Goal: Task Accomplishment & Management: Use online tool/utility

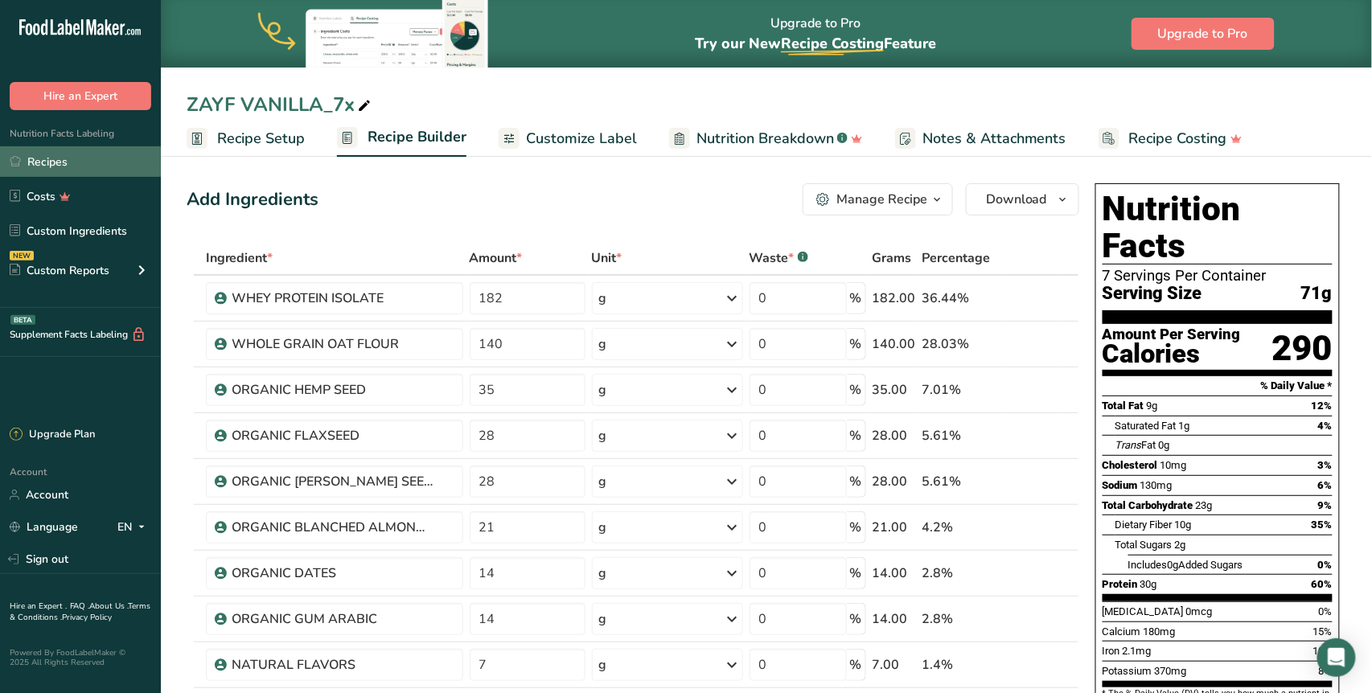
click at [88, 161] on link "Recipes" at bounding box center [80, 161] width 161 height 31
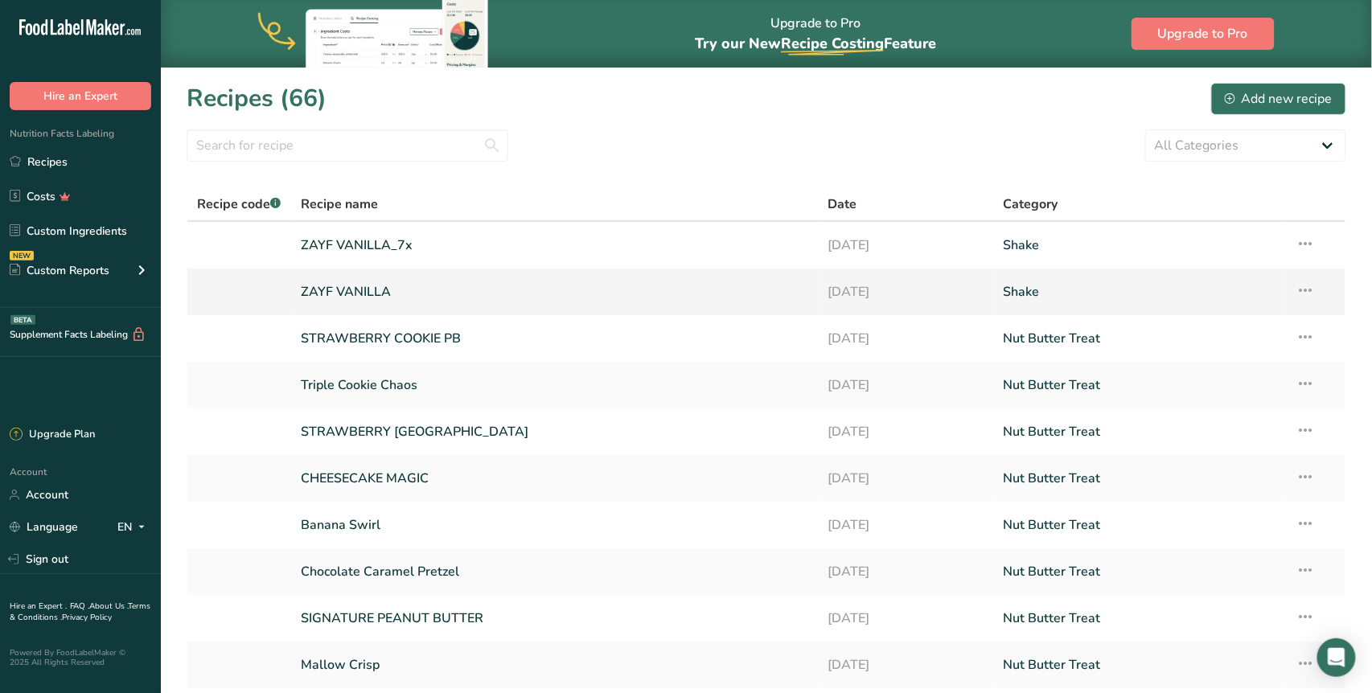
click at [378, 293] on link "ZAYF VANILLA" at bounding box center [555, 292] width 508 height 34
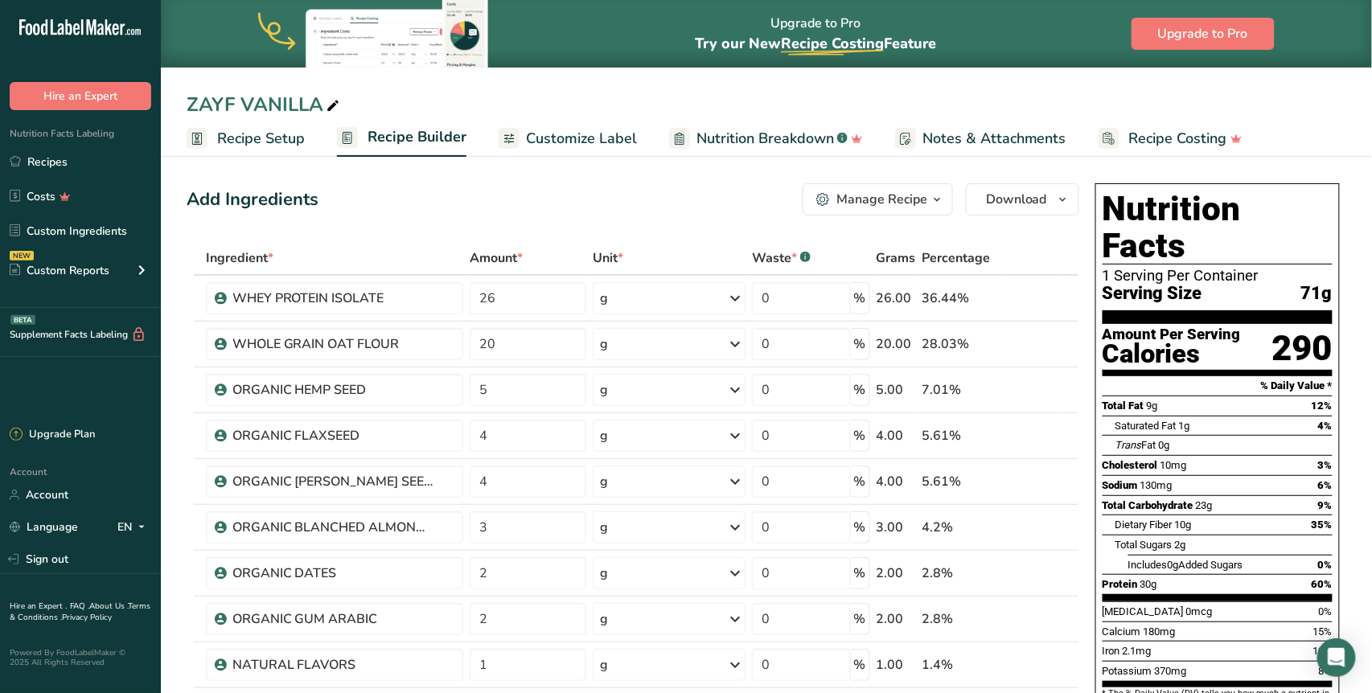
click at [330, 104] on icon at bounding box center [333, 106] width 14 height 23
type input "ZAYF VANILLA_1x"
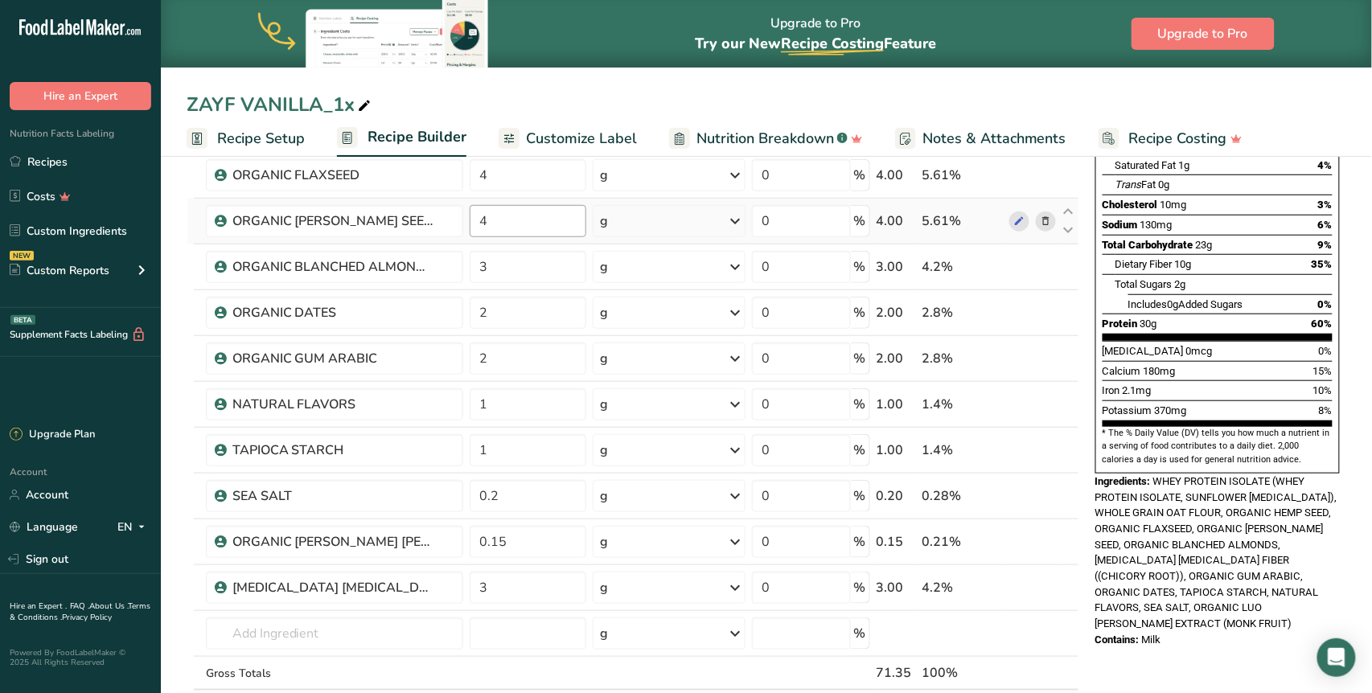
scroll to position [261, 0]
click at [314, 632] on input "text" at bounding box center [334, 633] width 257 height 32
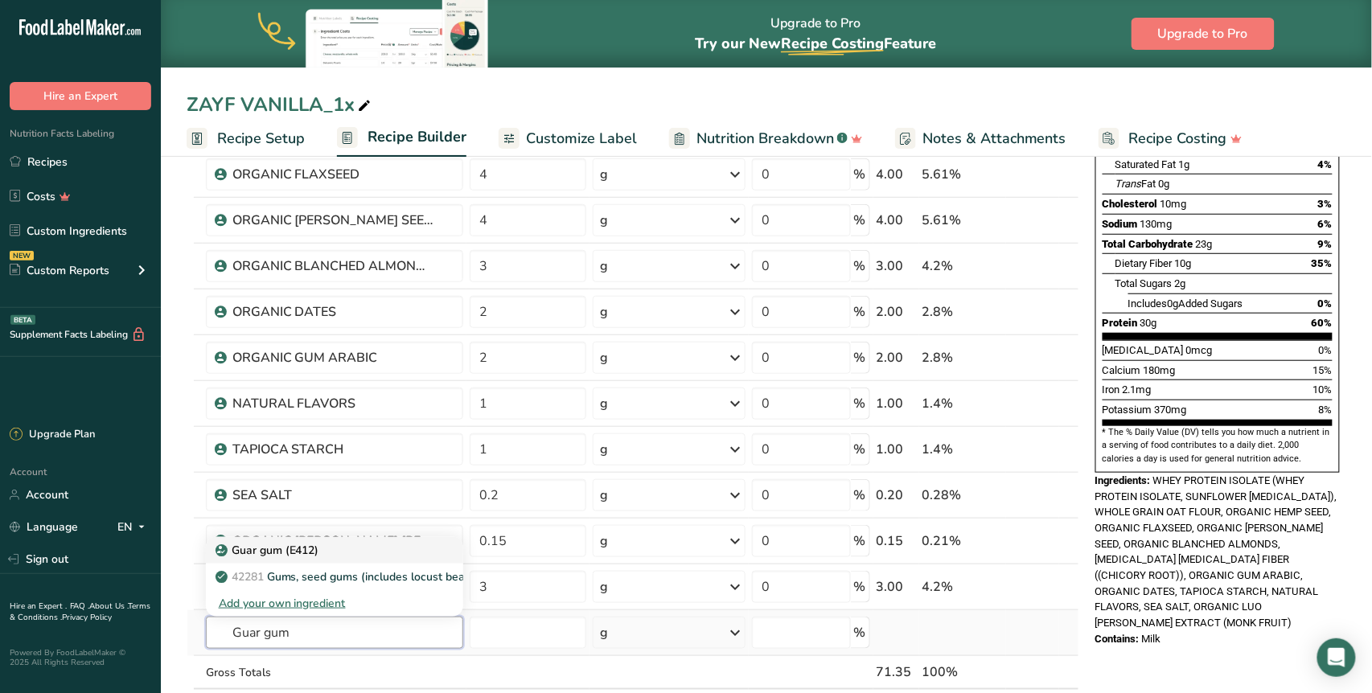
type input "Guar gum"
click at [296, 552] on p "Guar gum (E412)" at bounding box center [269, 550] width 100 height 17
type input "Guar gum (E412)"
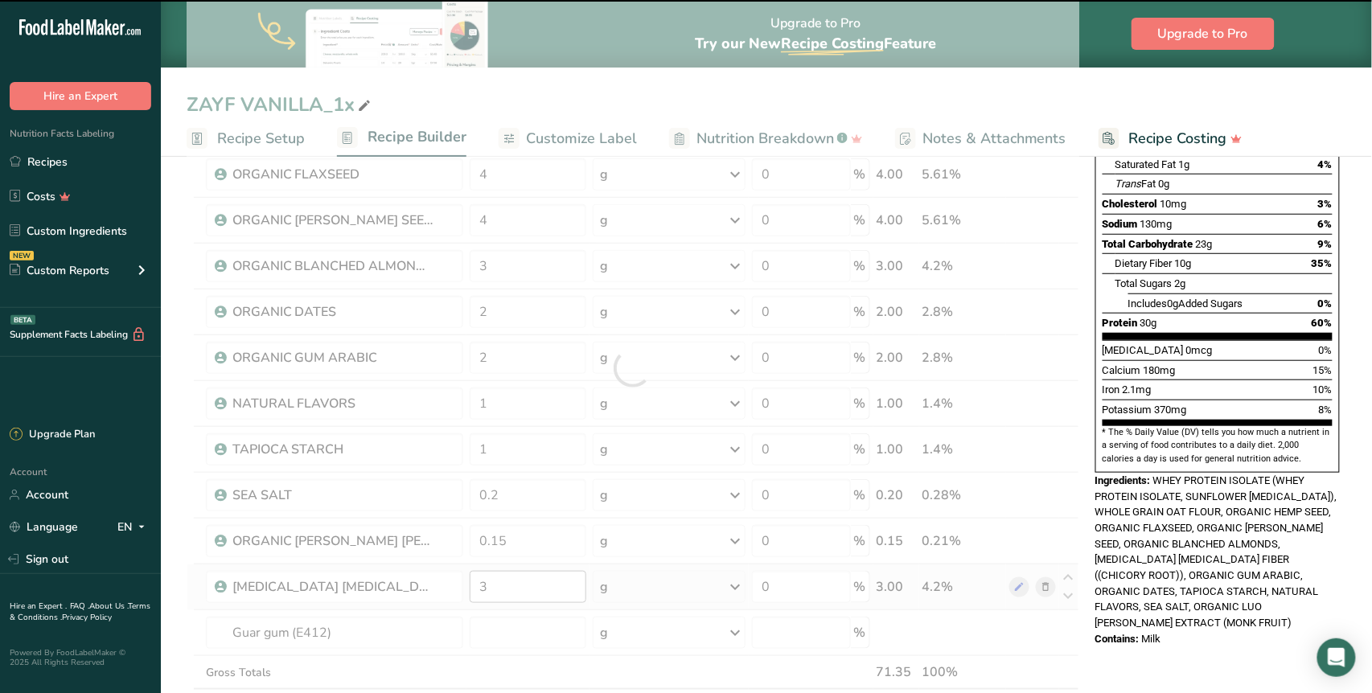
type input "0"
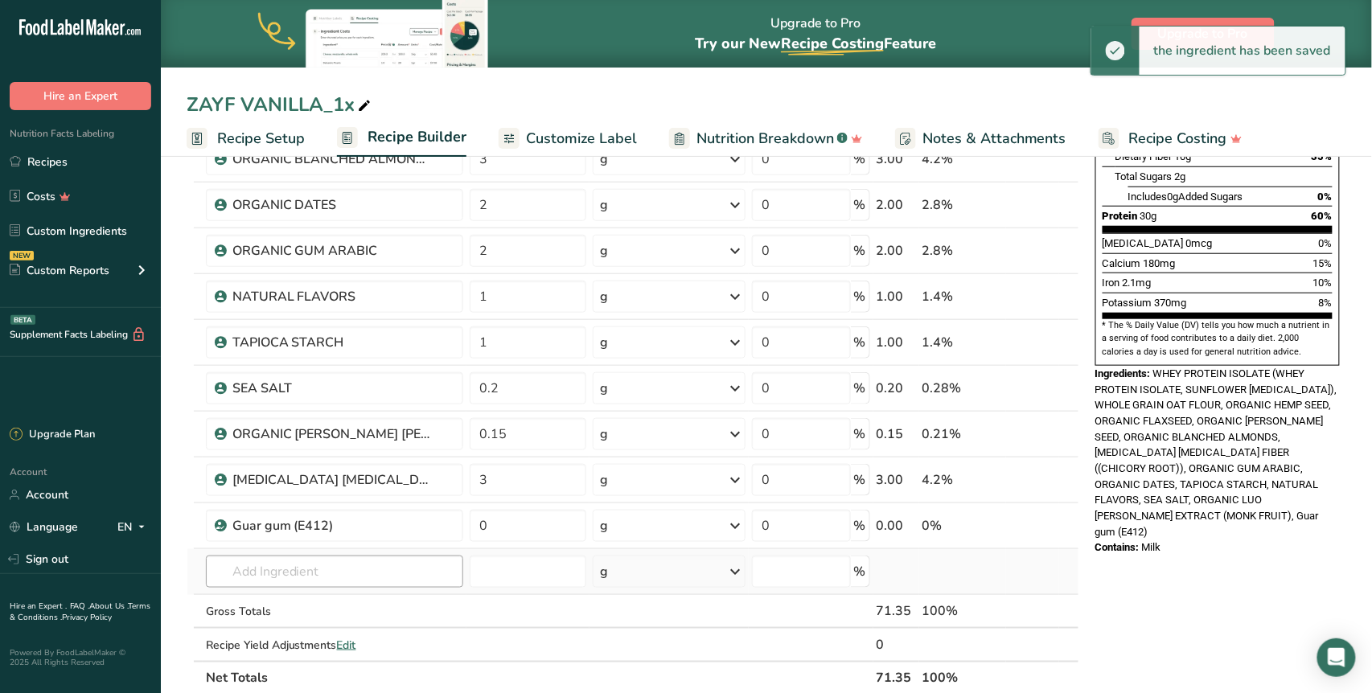
scroll to position [369, 0]
click at [309, 568] on input "text" at bounding box center [334, 571] width 257 height 32
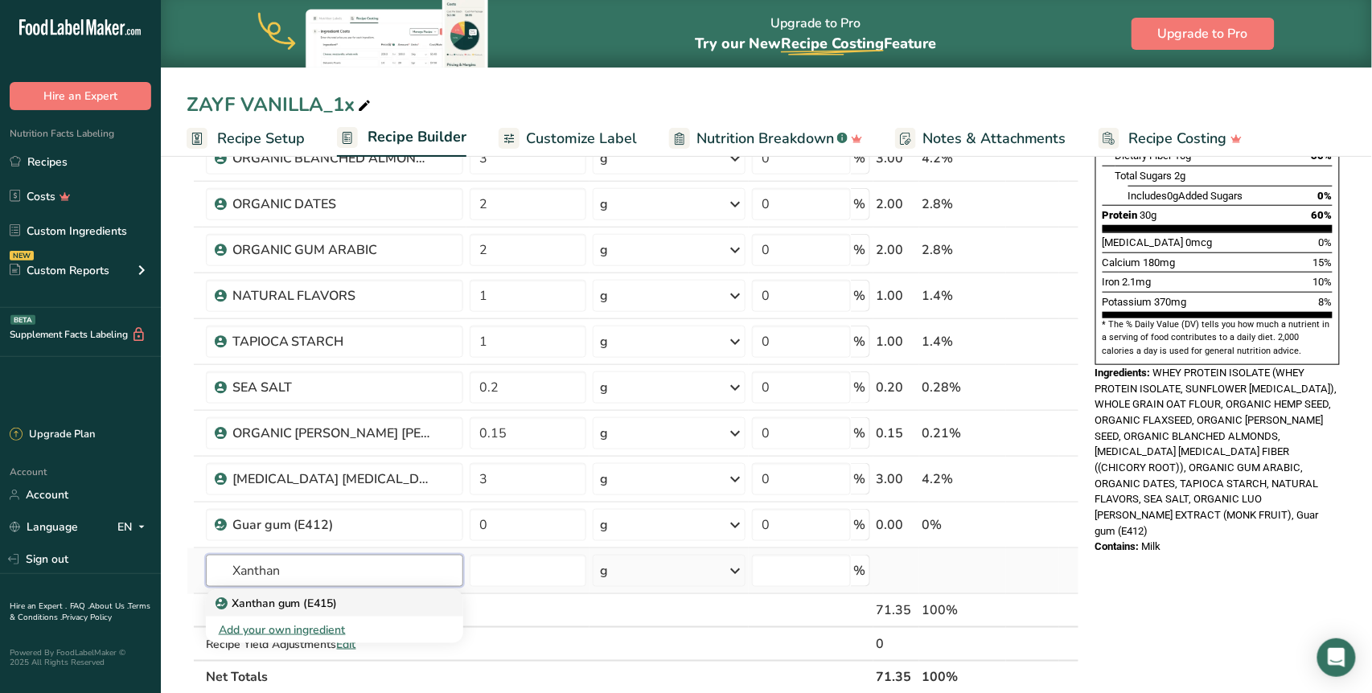
type input "Xanthan"
click at [318, 600] on p "Xanthan gum (E415)" at bounding box center [278, 603] width 119 height 17
type input "Xanthan gum (E415)"
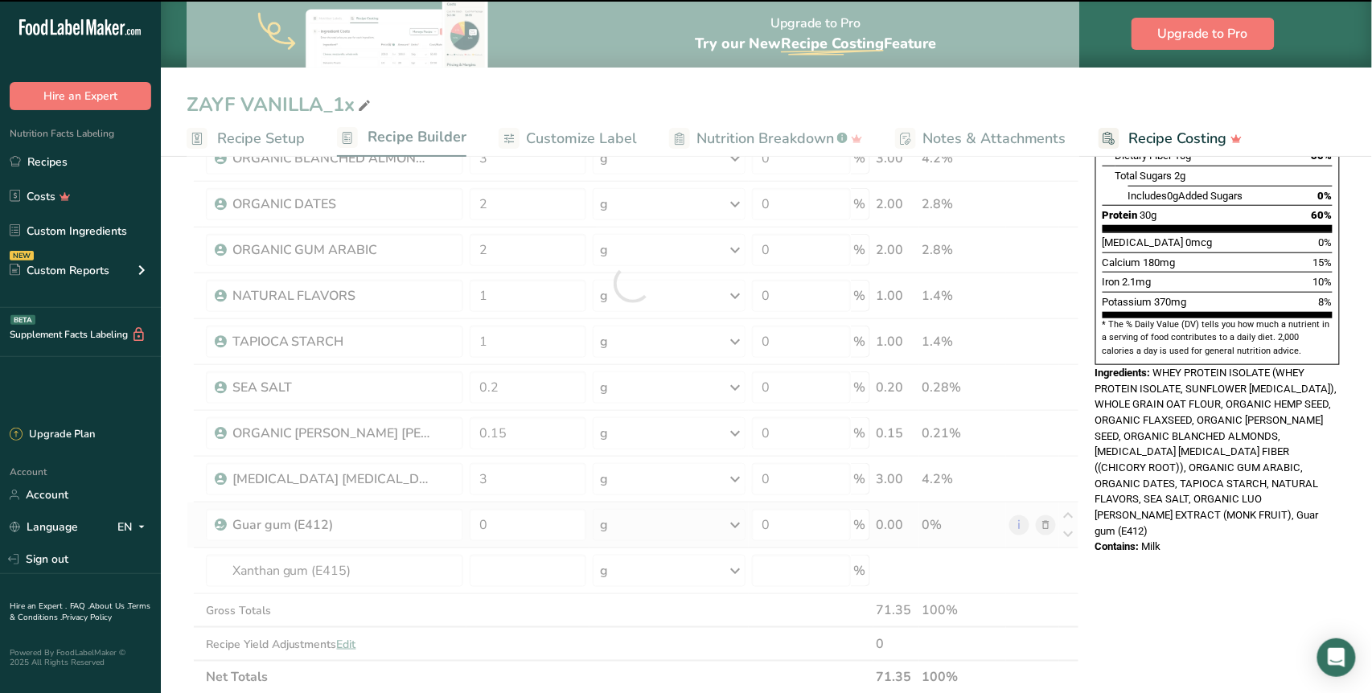
type input "0"
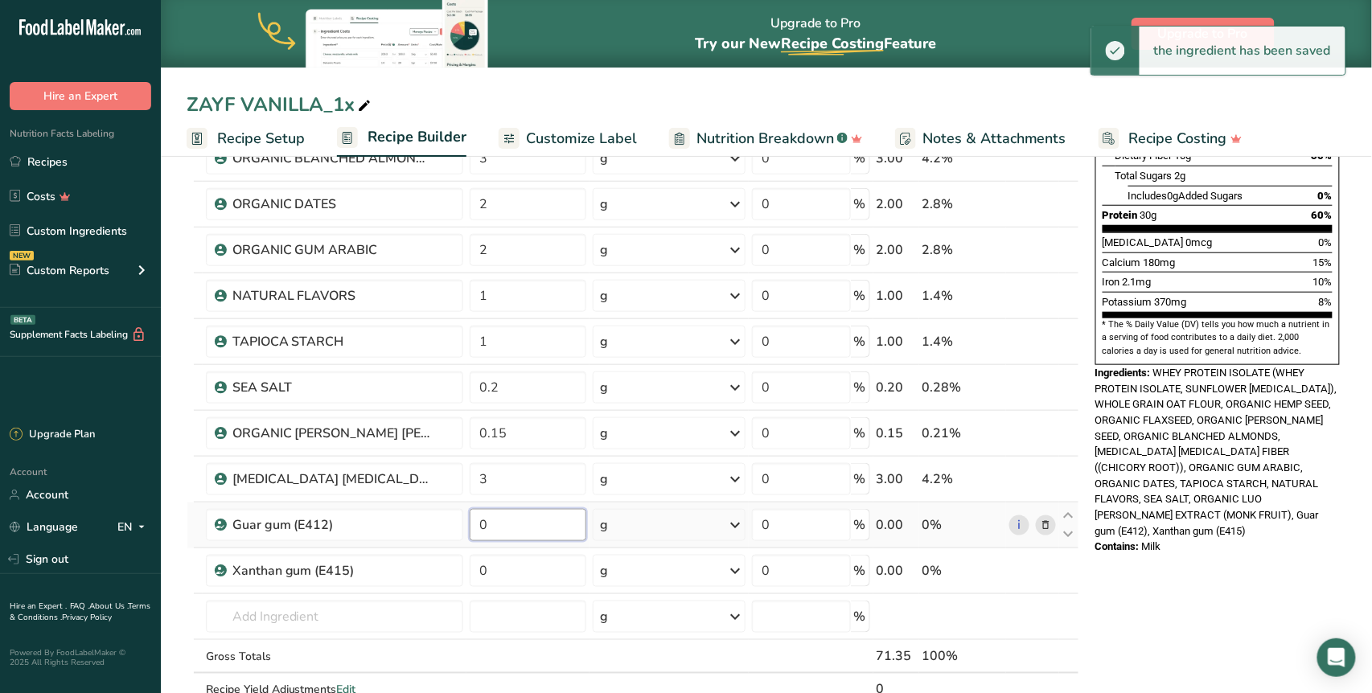
click at [481, 527] on input "0" at bounding box center [528, 525] width 117 height 32
click at [492, 524] on input "0" at bounding box center [528, 525] width 117 height 32
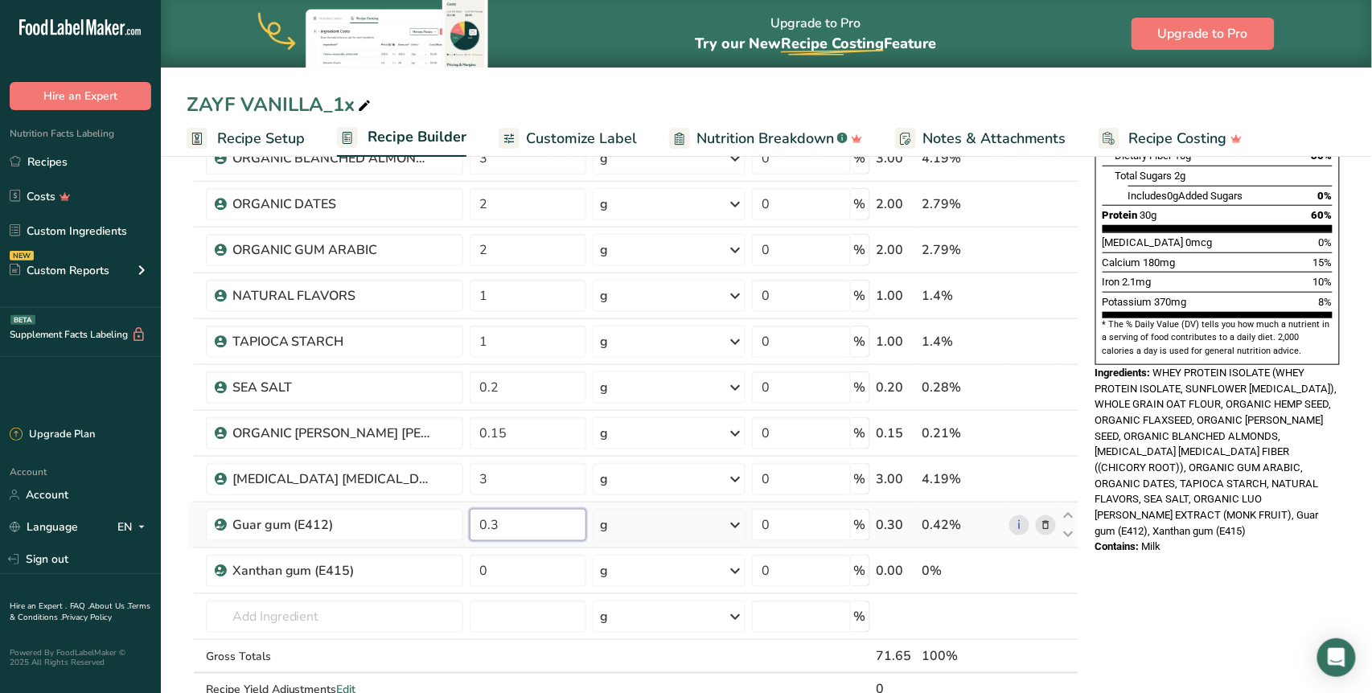
type input "0.3"
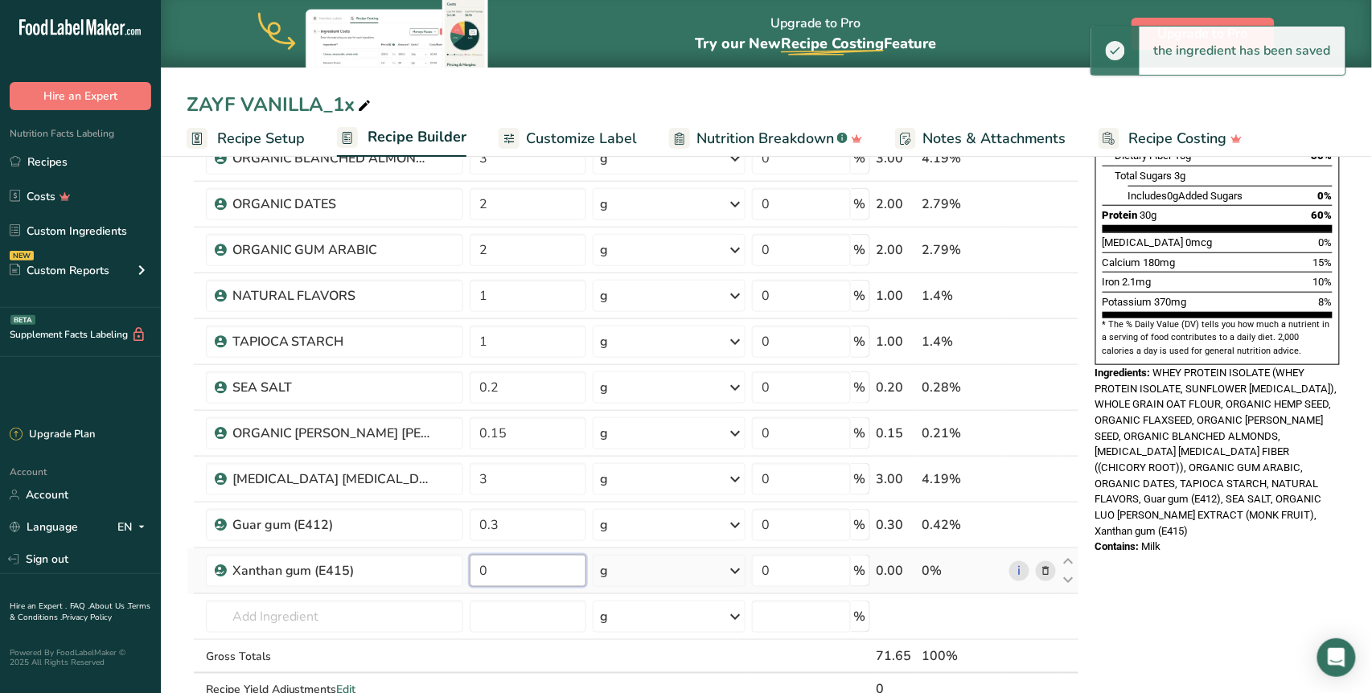
click at [513, 572] on input "0" at bounding box center [528, 571] width 117 height 32
type input "0.3"
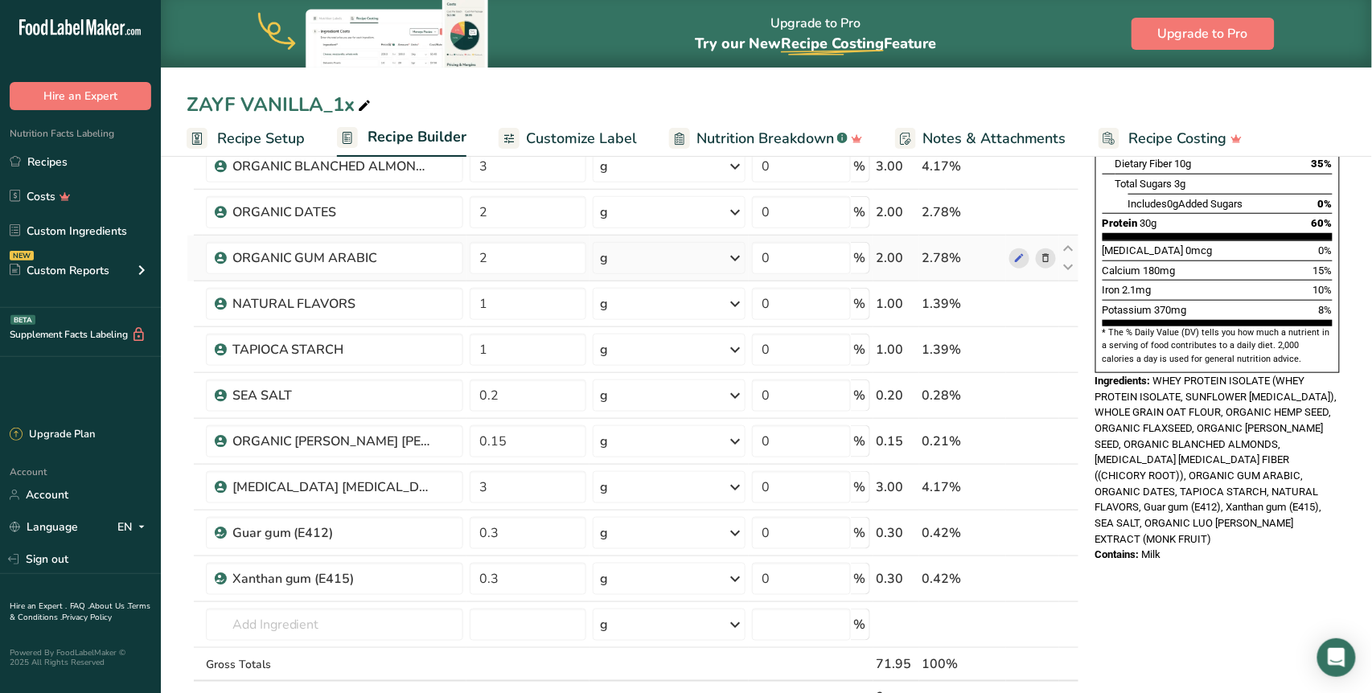
scroll to position [363, 0]
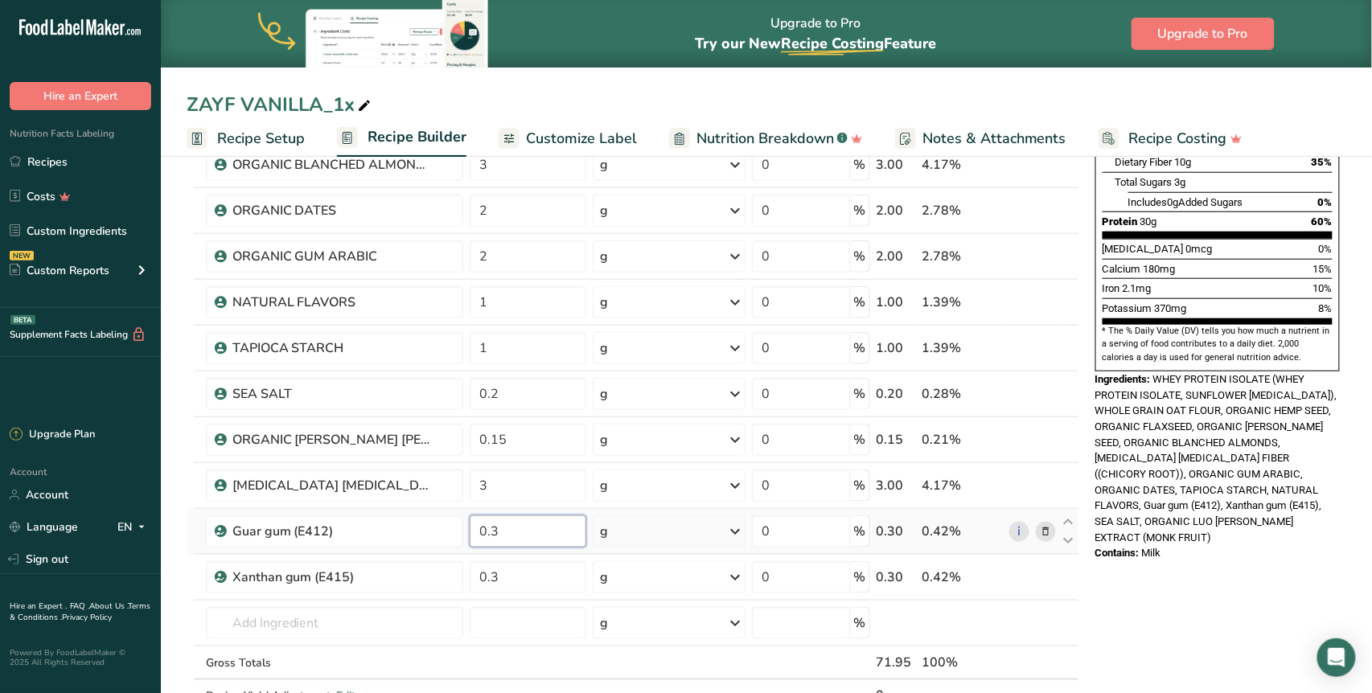
click at [497, 529] on input "0.3" at bounding box center [528, 531] width 117 height 32
click at [528, 657] on div "Ingredient * Amount * Unit * Waste * .a-a{fill:#347362;}.b-a{fill:#fff;} Grams …" at bounding box center [633, 313] width 892 height 868
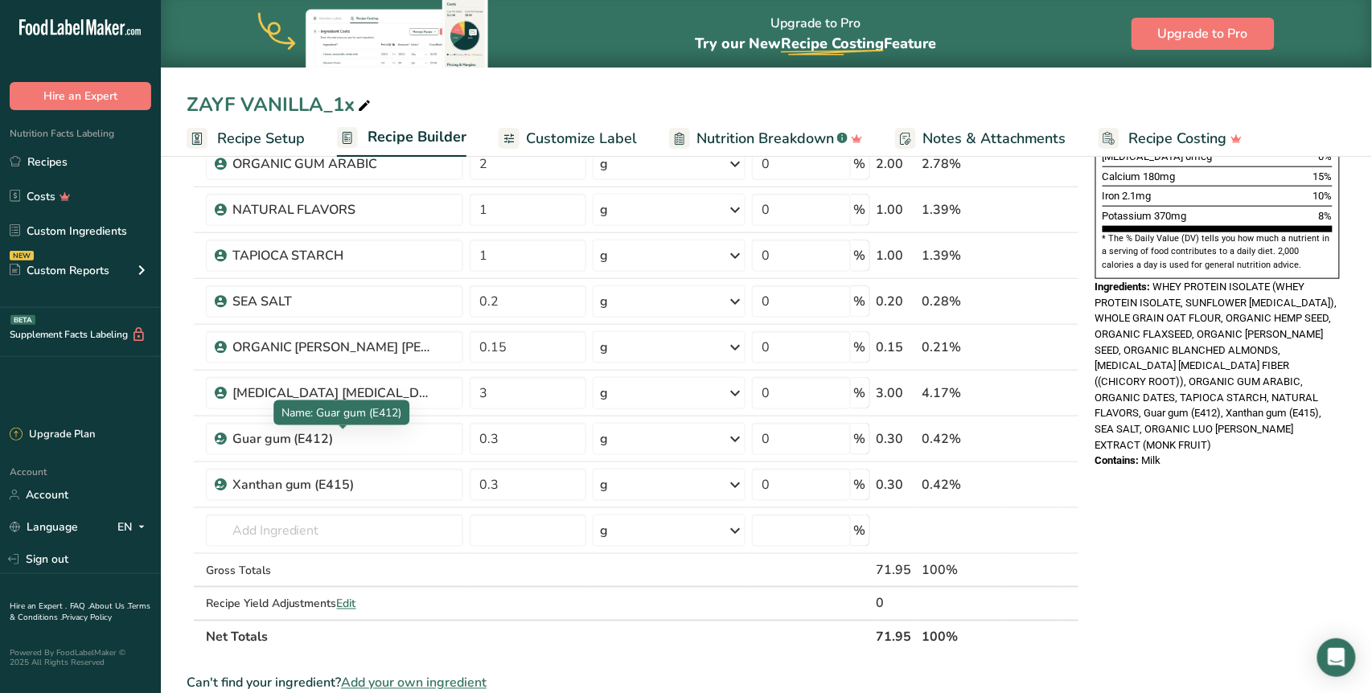
scroll to position [455, 0]
click at [492, 347] on input "0.15" at bounding box center [528, 347] width 117 height 32
type input "0.25"
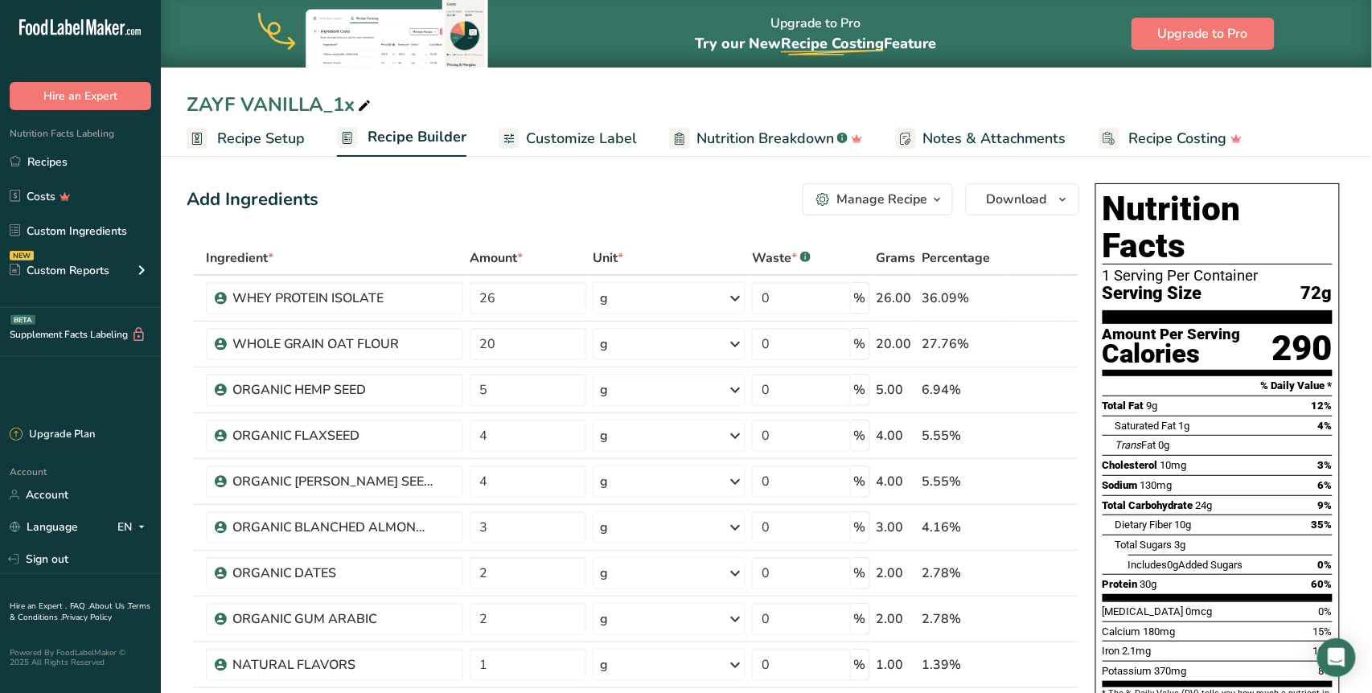
scroll to position [2, 0]
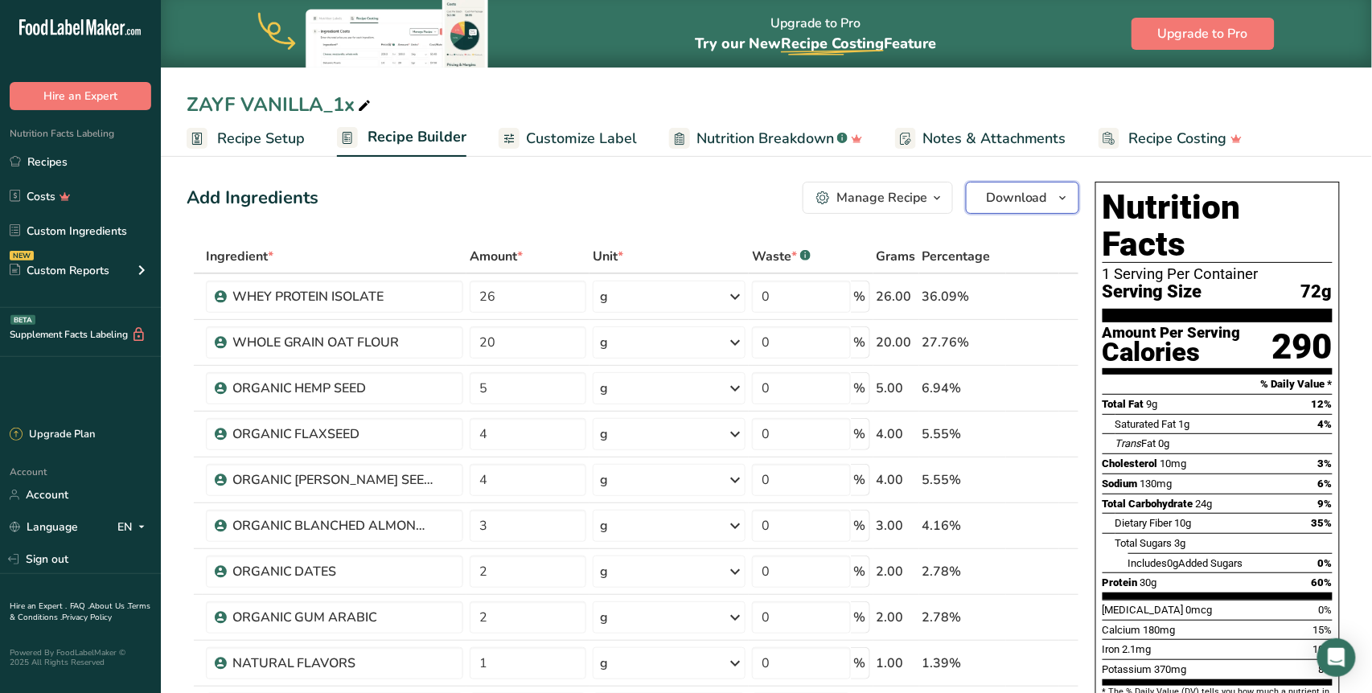
click at [1060, 202] on icon "button" at bounding box center [1062, 198] width 13 height 20
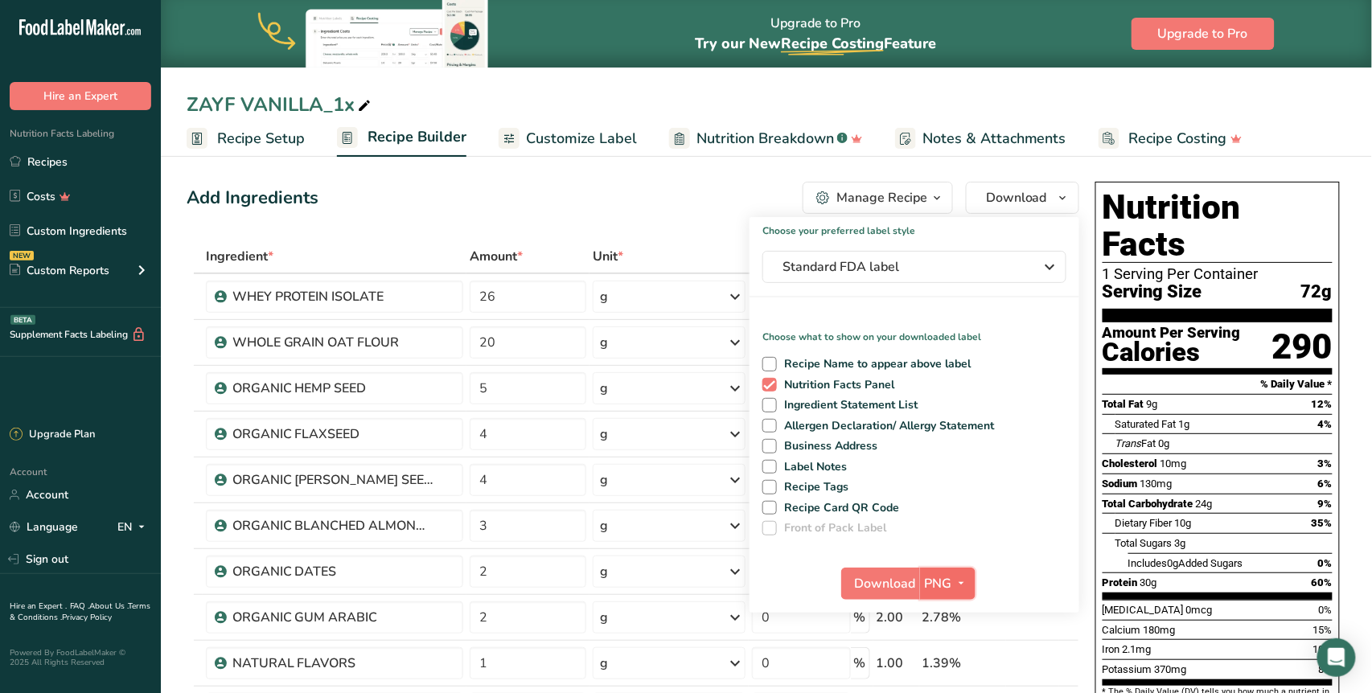
click at [955, 584] on icon "button" at bounding box center [961, 583] width 13 height 20
click at [961, 669] on link "SVG" at bounding box center [949, 669] width 51 height 27
click at [884, 584] on span "Download" at bounding box center [885, 583] width 61 height 19
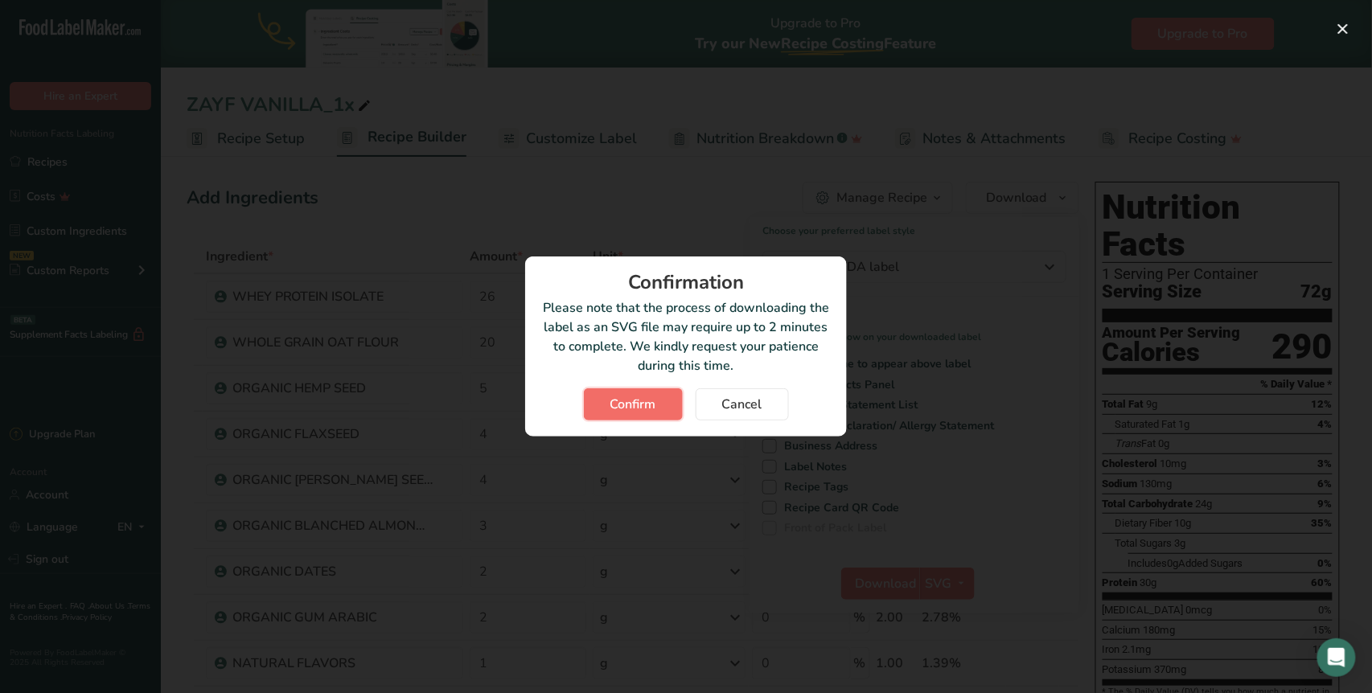
click at [658, 418] on button "Confirm" at bounding box center [633, 404] width 99 height 32
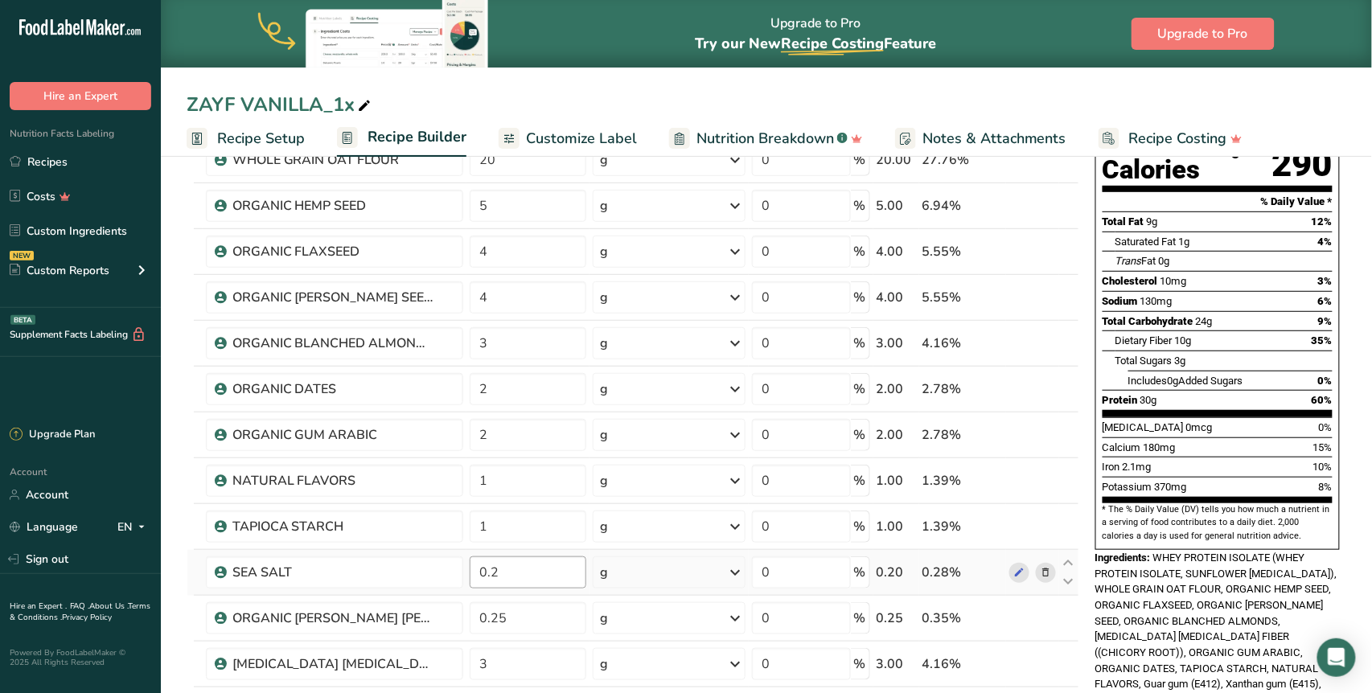
scroll to position [182, 0]
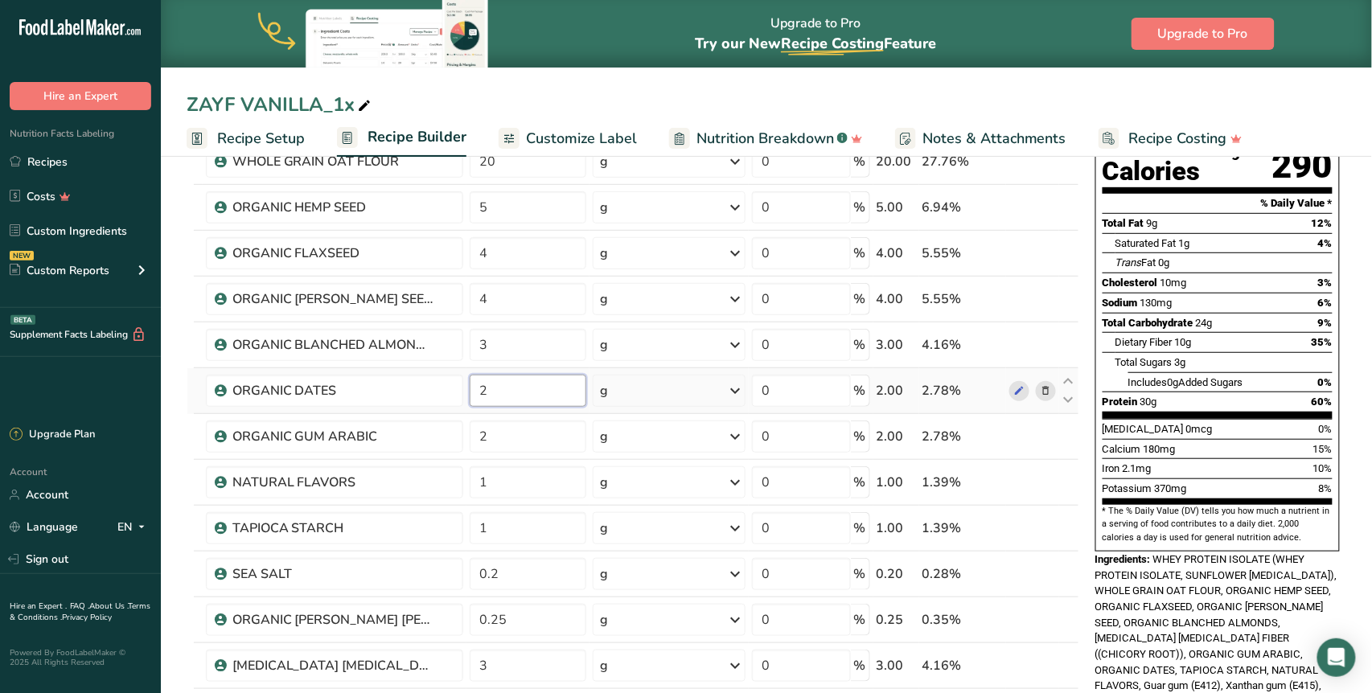
click at [482, 391] on input "2" at bounding box center [528, 391] width 117 height 32
type input "1"
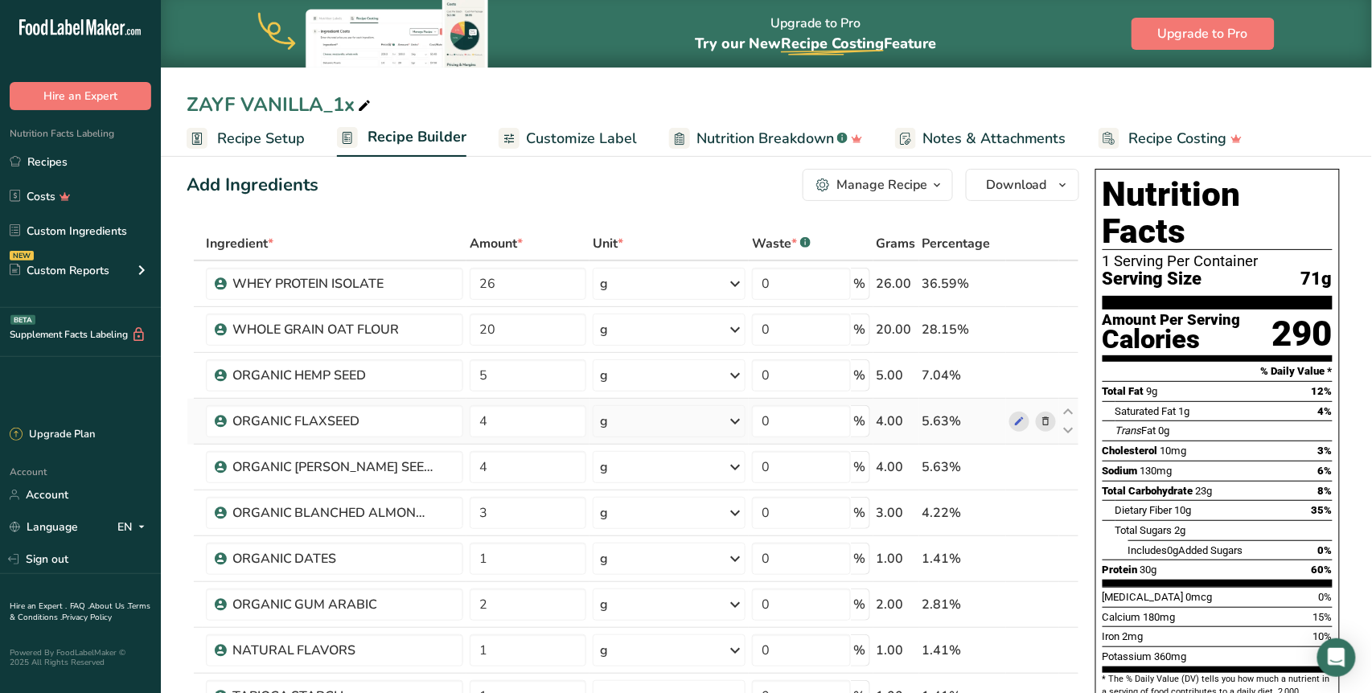
scroll to position [6, 0]
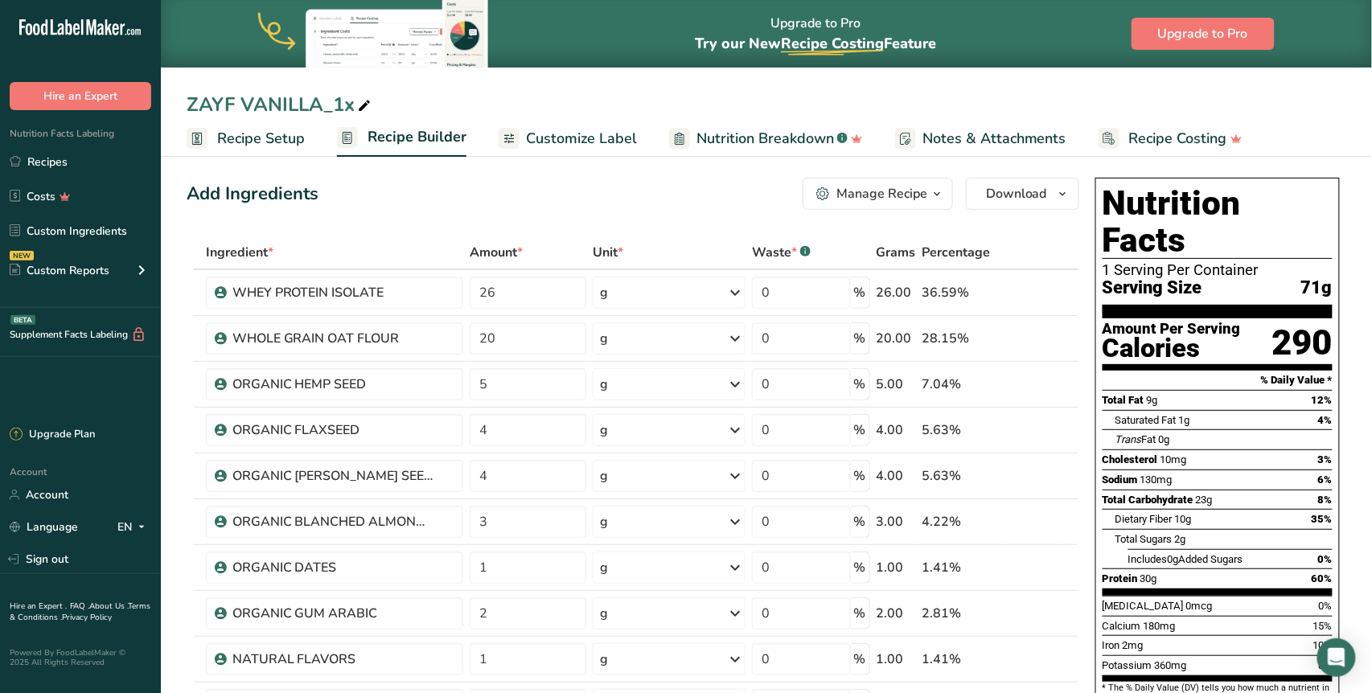
click at [280, 143] on span "Recipe Setup" at bounding box center [261, 139] width 88 height 22
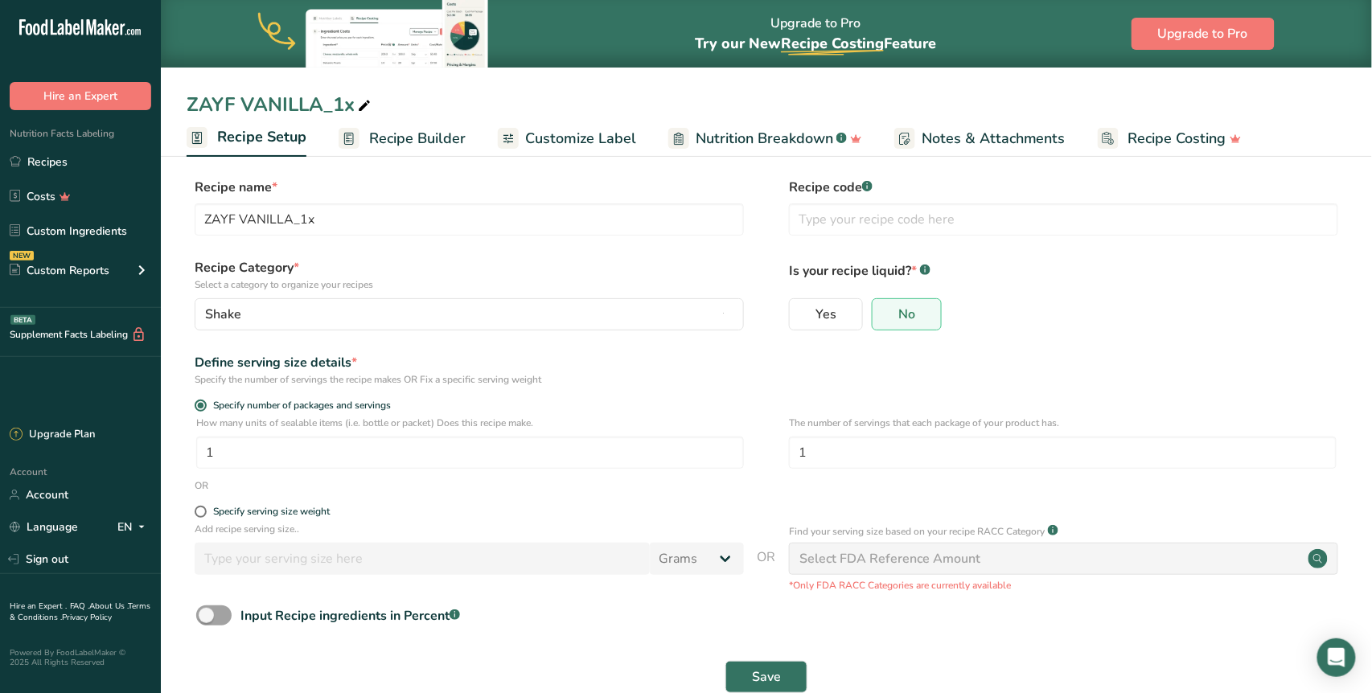
click at [329, 141] on ul "Recipe Setup Recipe Builder Customize Label Nutrition Breakdown .a-a{fill:#3473…" at bounding box center [766, 138] width 1211 height 38
click at [359, 140] on link "Recipe Builder" at bounding box center [401, 139] width 127 height 36
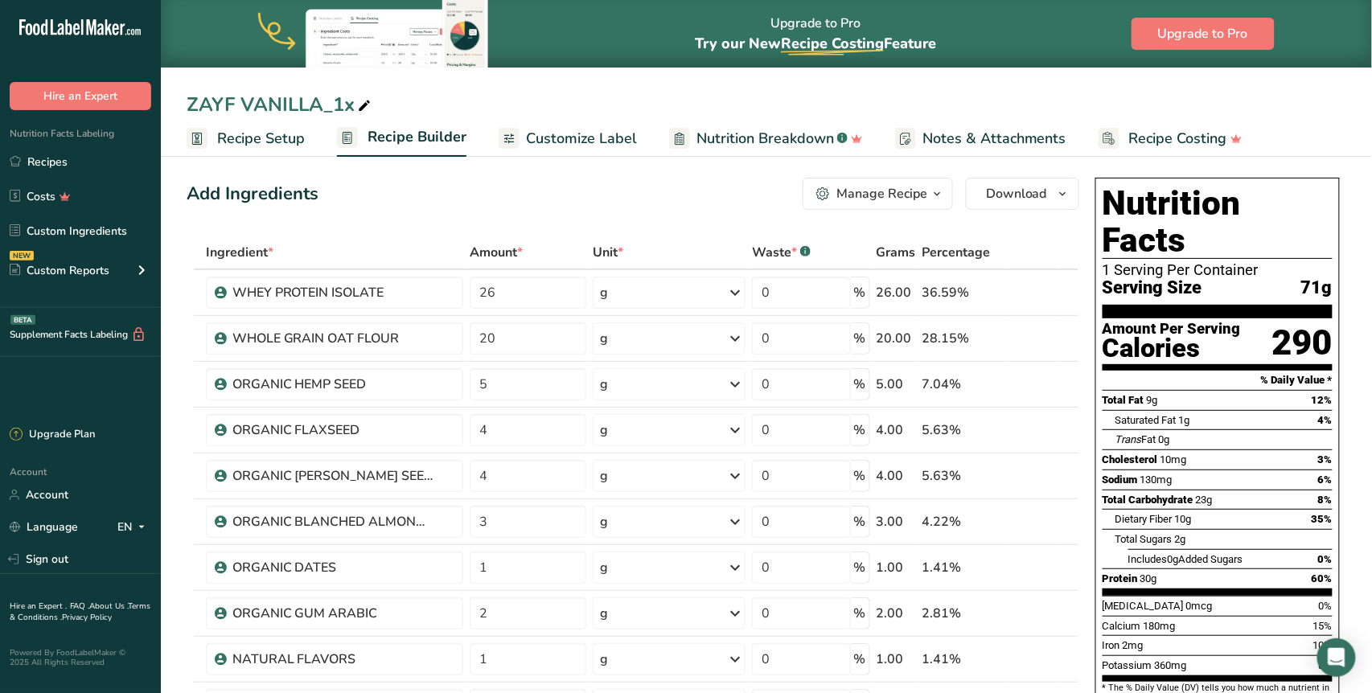
click at [914, 200] on div "Manage Recipe" at bounding box center [881, 193] width 91 height 19
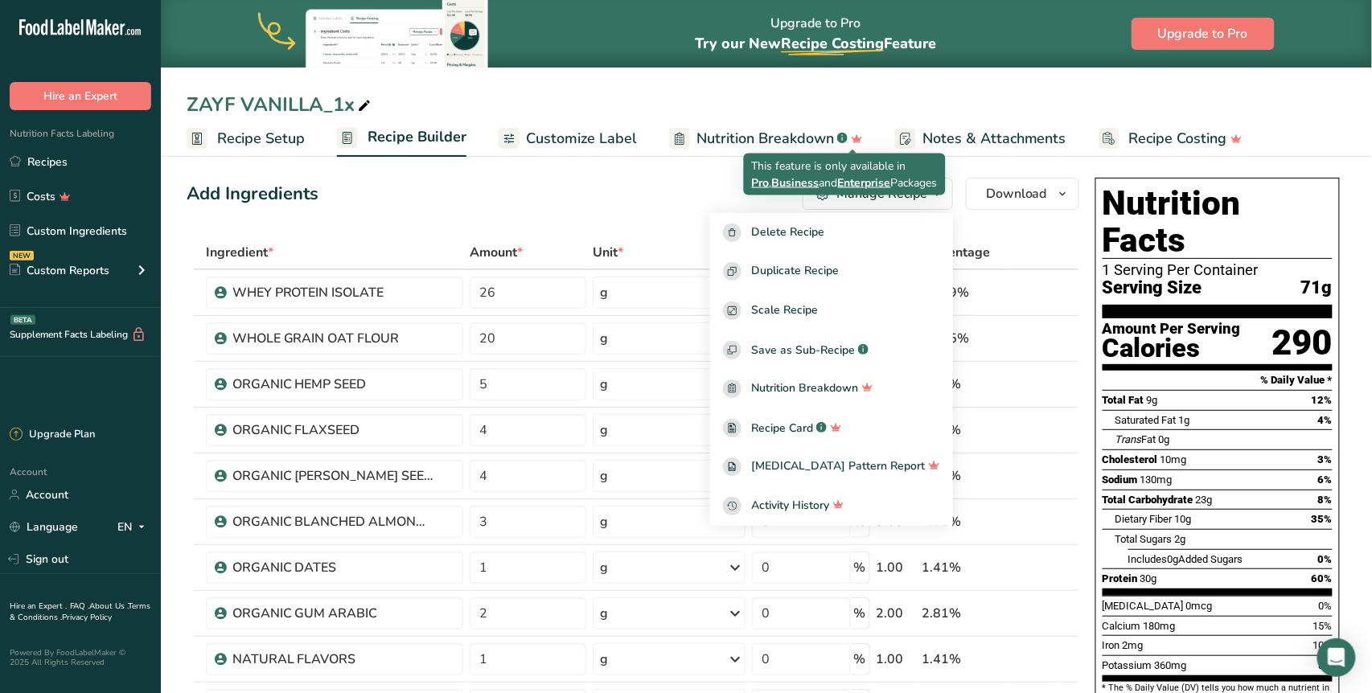
click at [827, 99] on div "ZAYF VANILLA_1x" at bounding box center [766, 104] width 1211 height 29
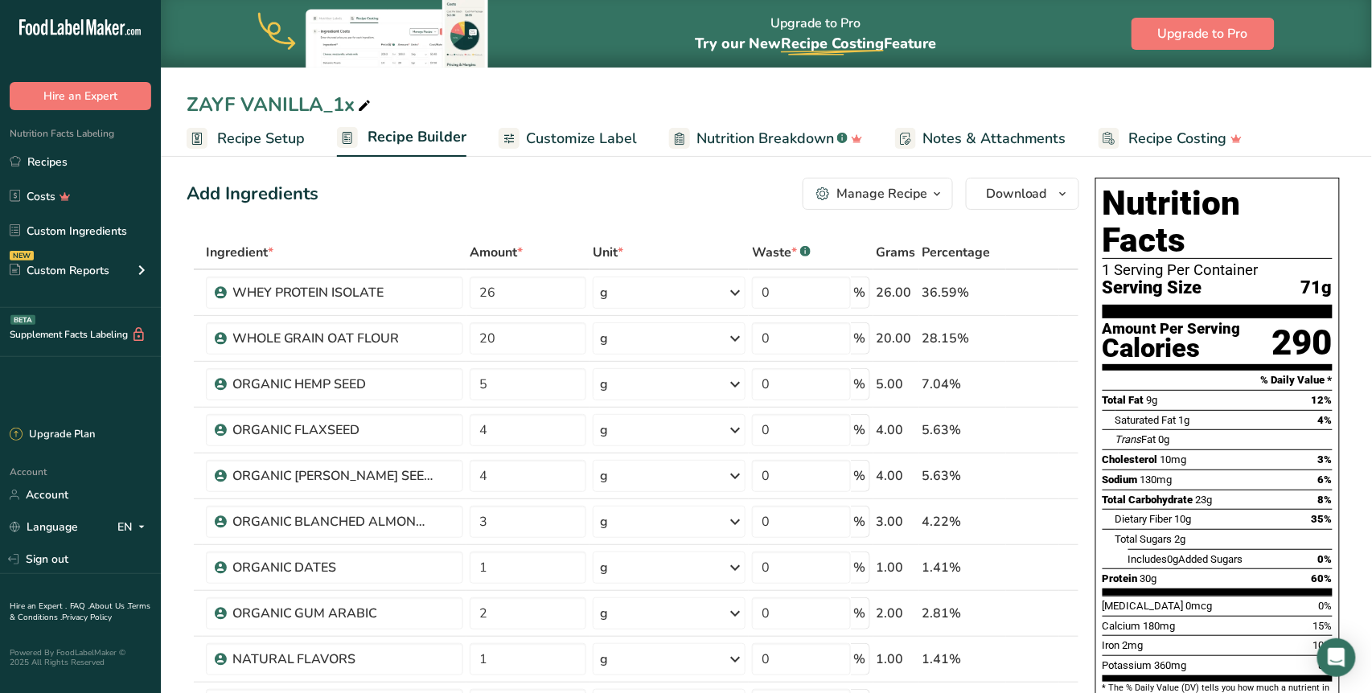
click at [888, 194] on div "Manage Recipe" at bounding box center [881, 193] width 91 height 19
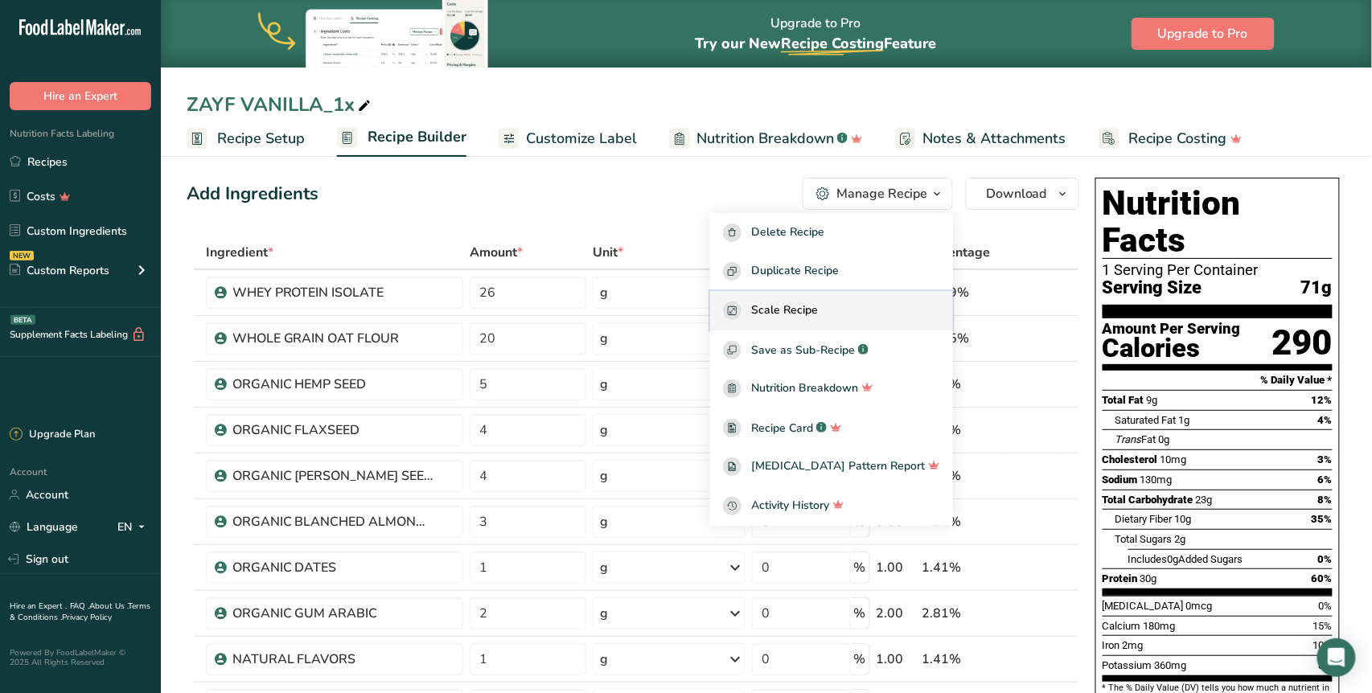
click at [818, 313] on span "Scale Recipe" at bounding box center [784, 310] width 67 height 18
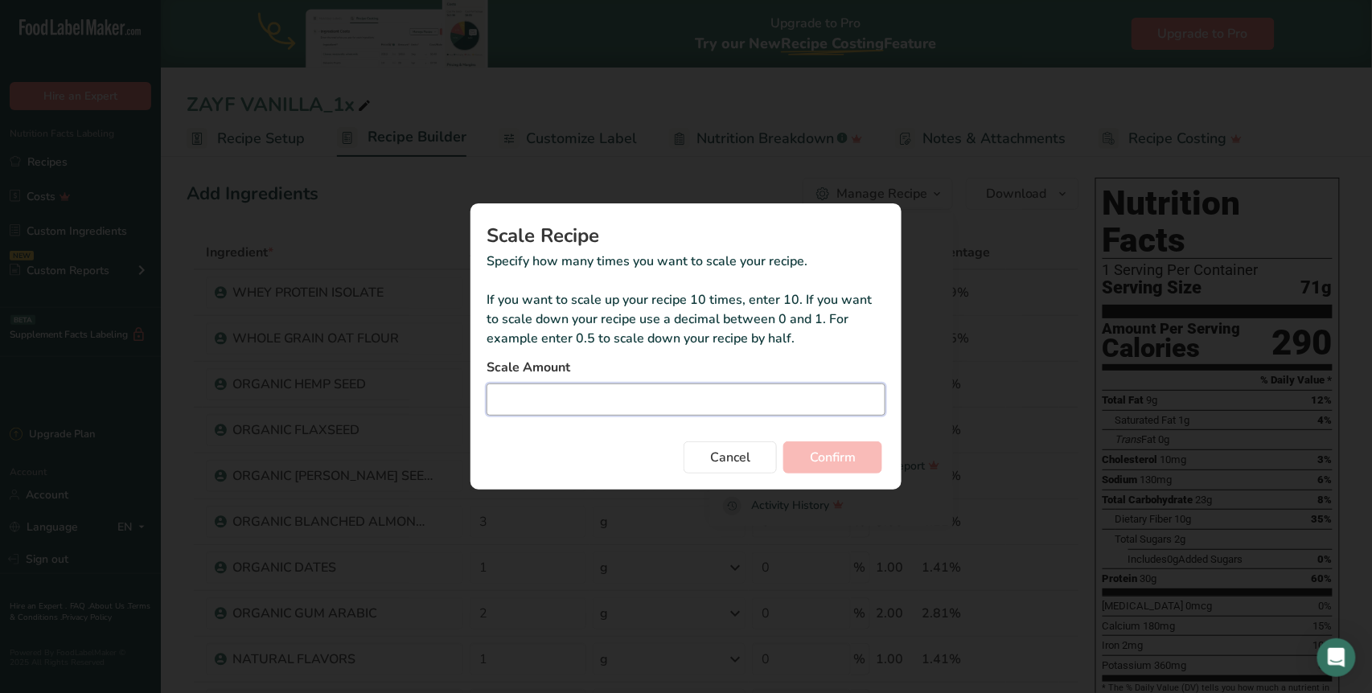
click at [598, 412] on input "Duplicate recipe modal" at bounding box center [685, 399] width 399 height 32
type input "7"
click at [826, 452] on span "Confirm" at bounding box center [833, 457] width 46 height 19
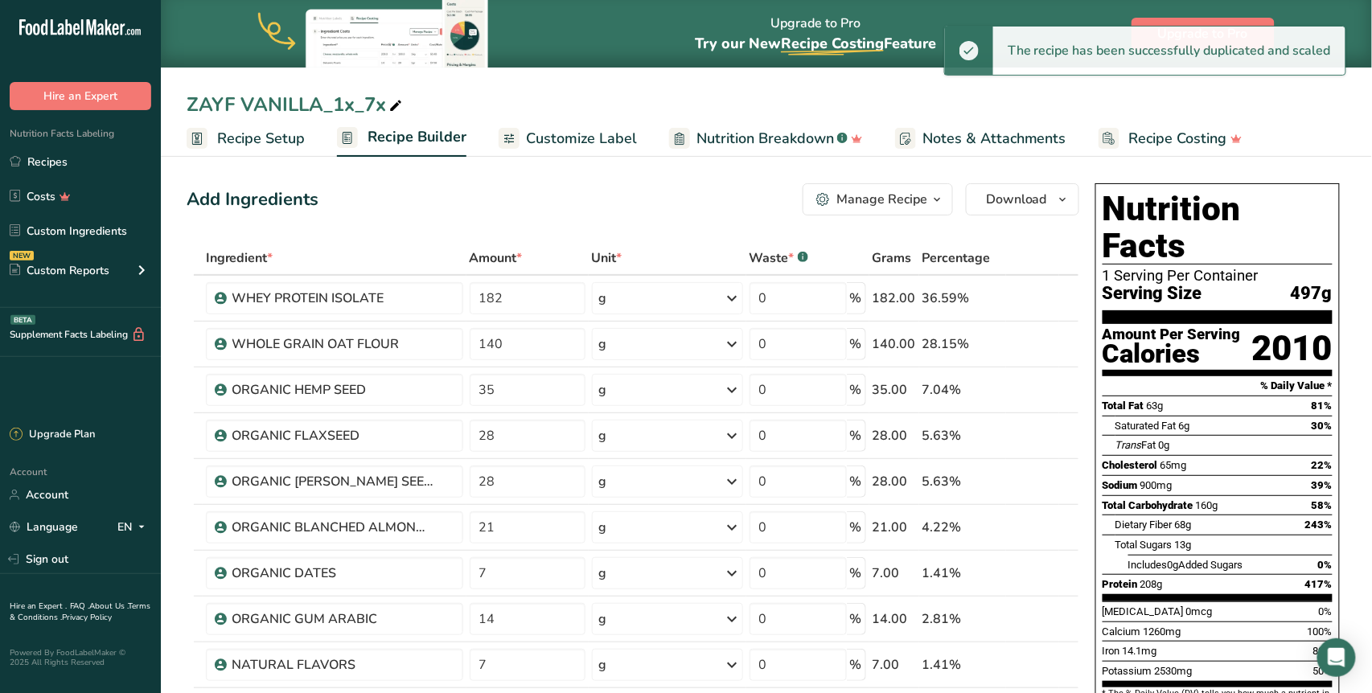
click at [378, 108] on div "ZAYF VANILLA_1x_7x" at bounding box center [296, 104] width 219 height 29
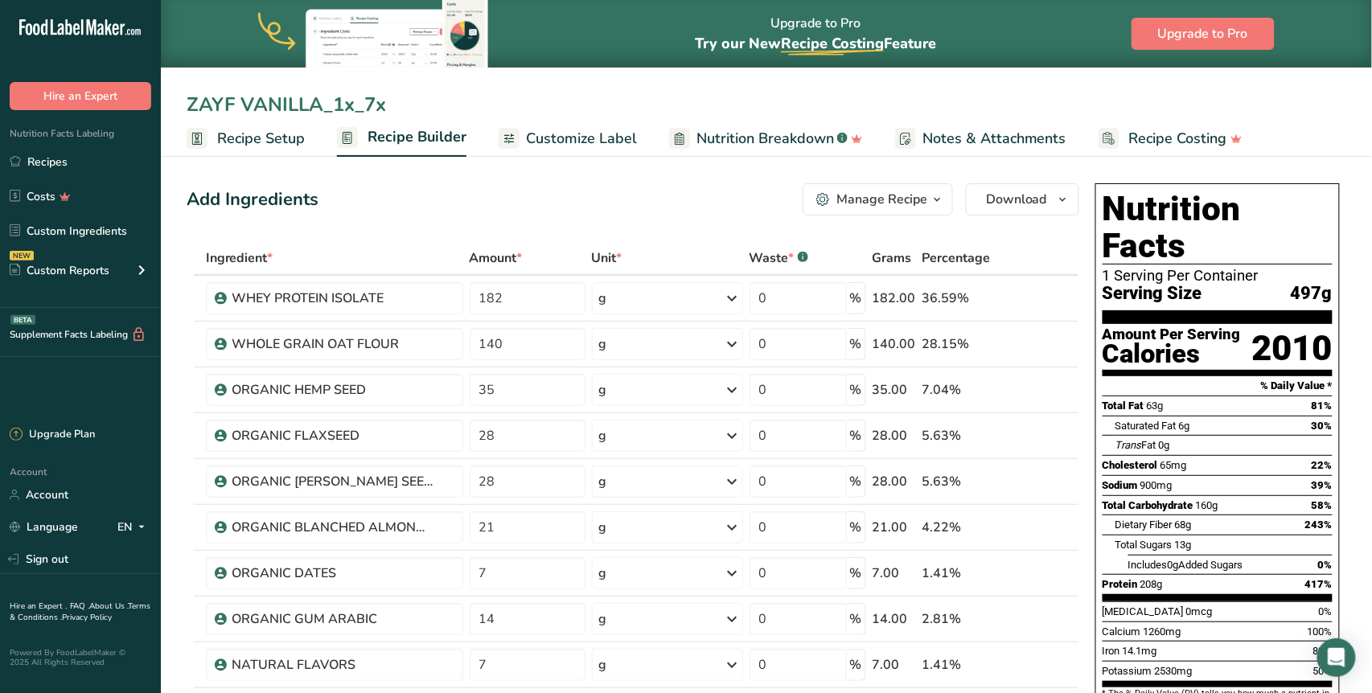
drag, startPoint x: 356, startPoint y: 106, endPoint x: 335, endPoint y: 106, distance: 20.9
click at [335, 106] on input "ZAYF VANILLA_1x_7x" at bounding box center [766, 104] width 1159 height 29
type input "ZAYF VANILLA_7x"
click at [275, 140] on span "Recipe Setup" at bounding box center [261, 139] width 88 height 22
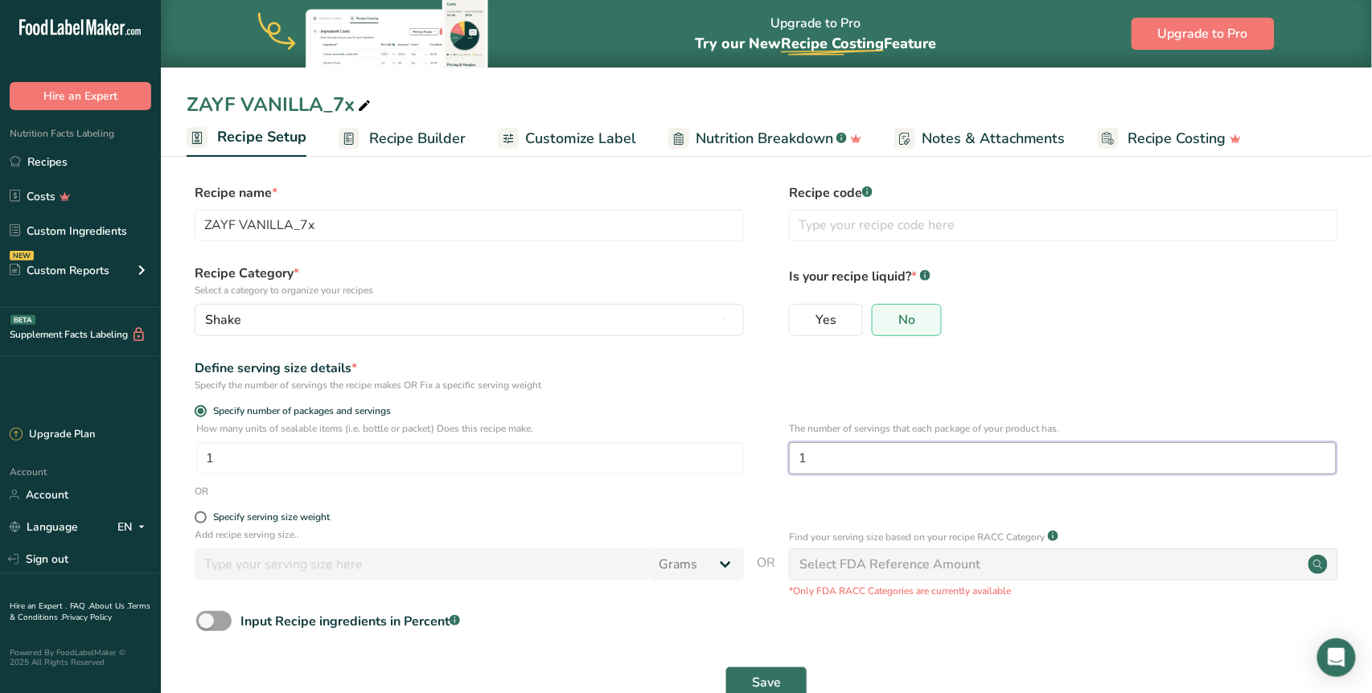
click at [790, 458] on input "1" at bounding box center [1062, 458] width 547 height 32
type input "7"
click at [755, 673] on span "Save" at bounding box center [766, 682] width 29 height 19
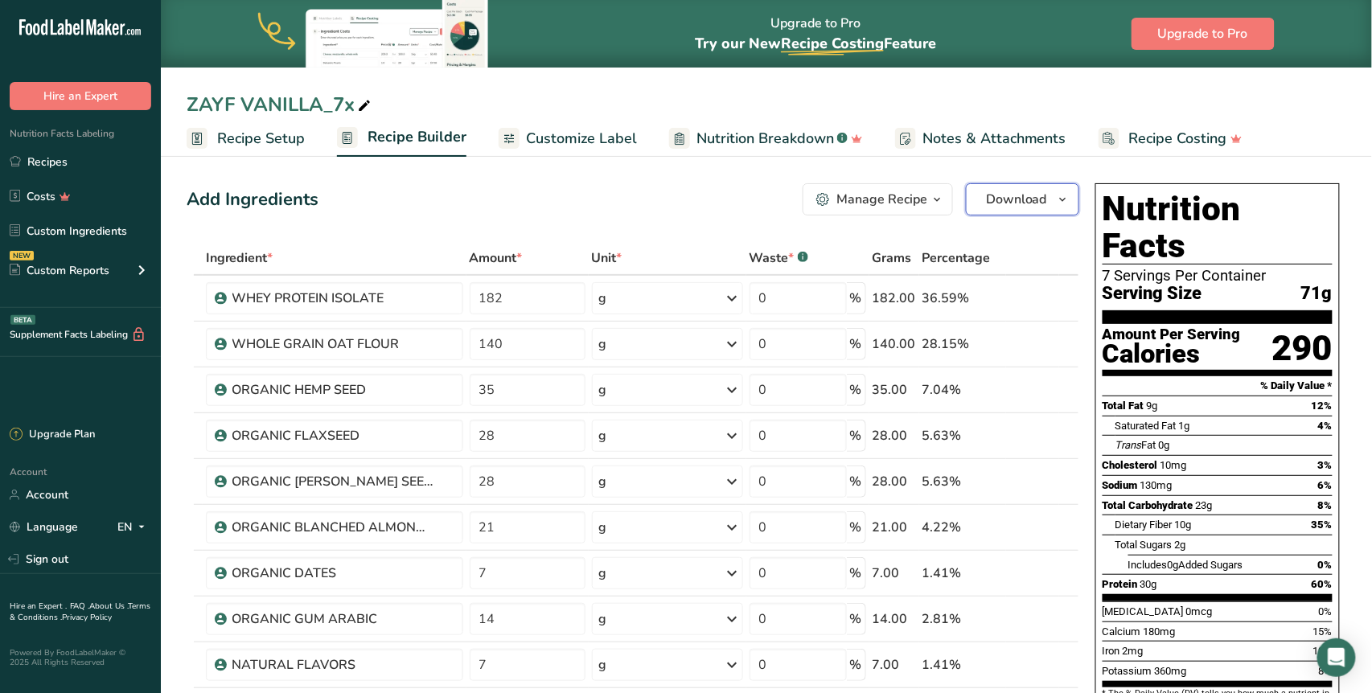
click at [1001, 210] on button "Download" at bounding box center [1022, 199] width 113 height 32
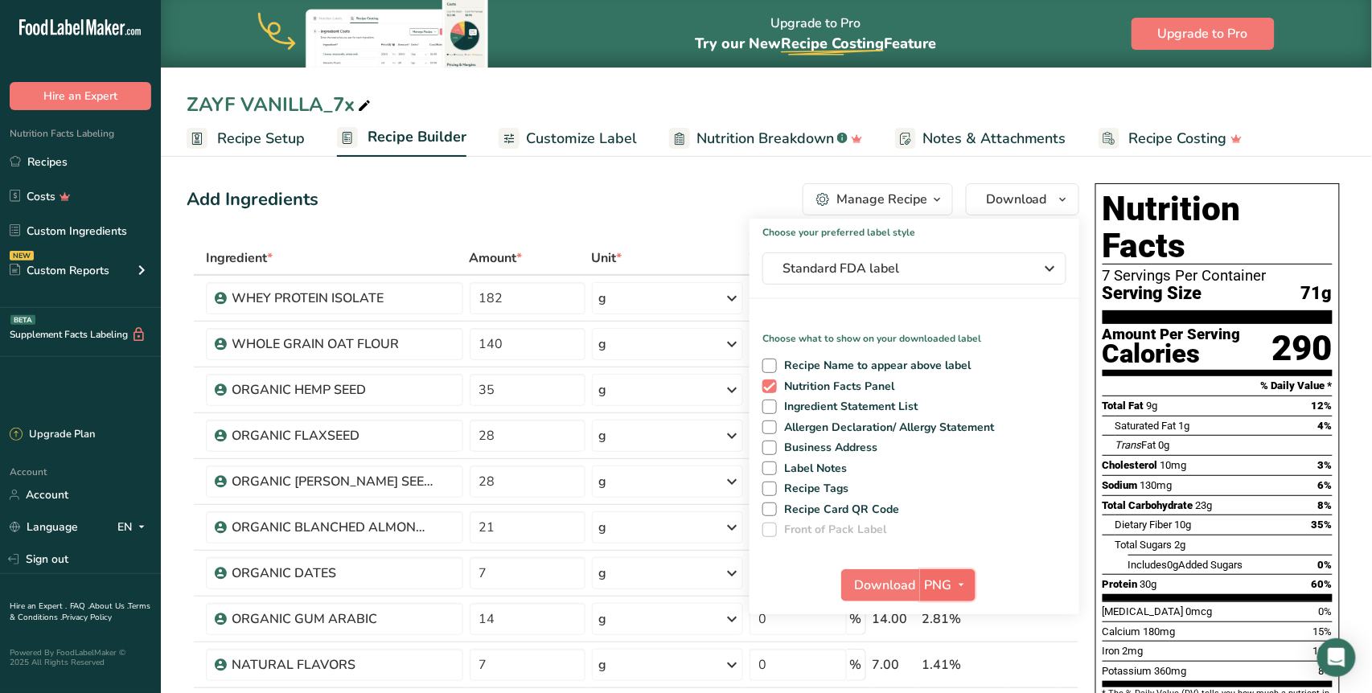
click at [964, 592] on icon "button" at bounding box center [961, 585] width 13 height 20
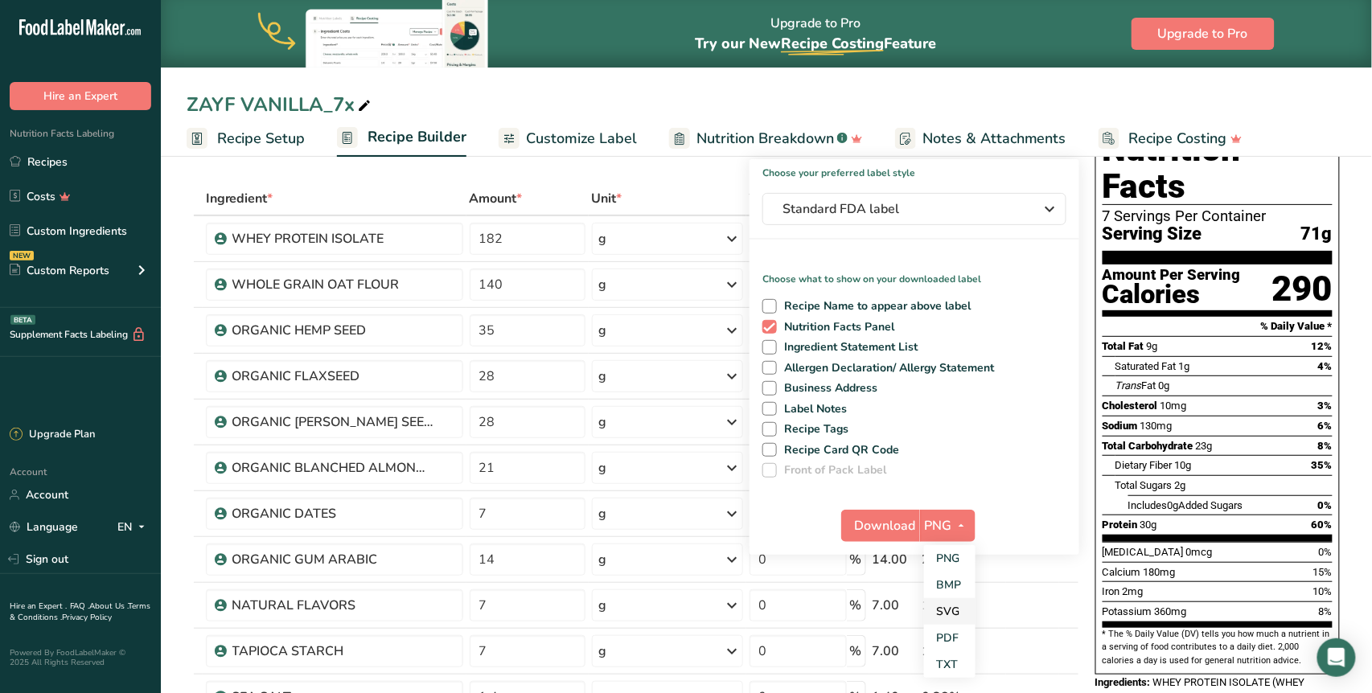
click at [957, 609] on link "SVG" at bounding box center [949, 611] width 51 height 27
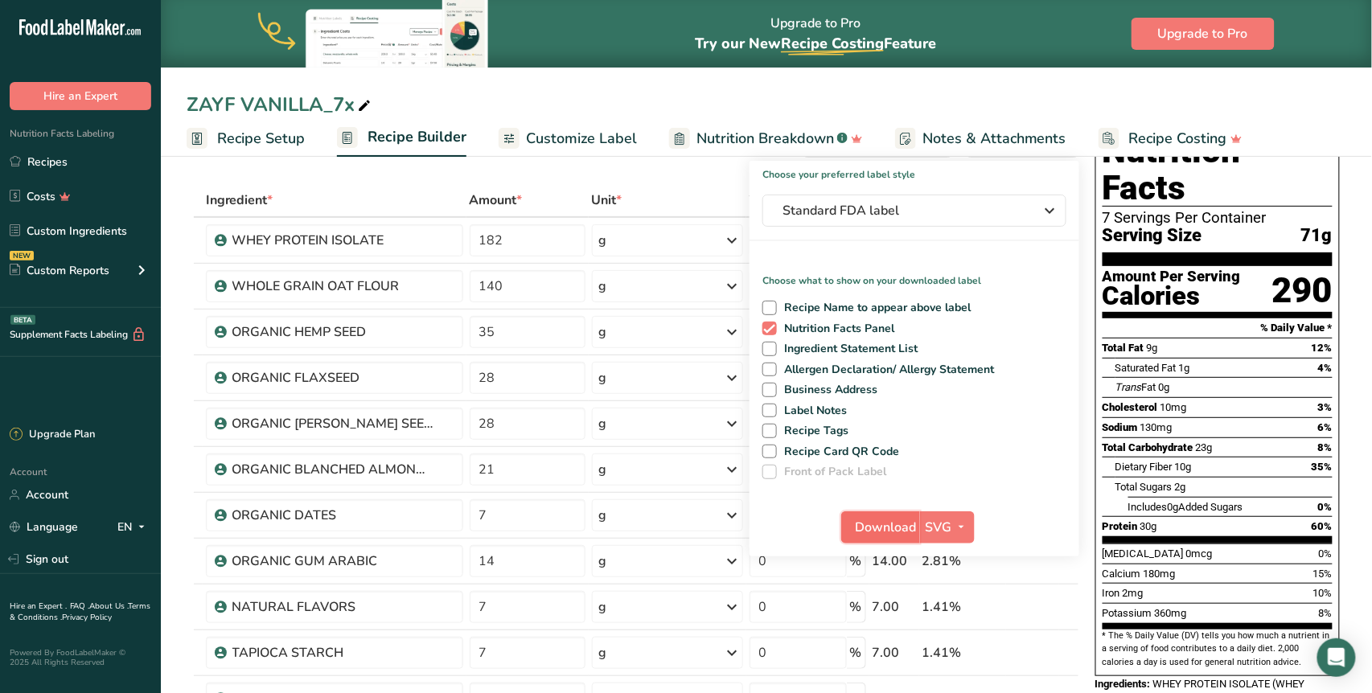
click at [890, 528] on span "Download" at bounding box center [885, 527] width 61 height 19
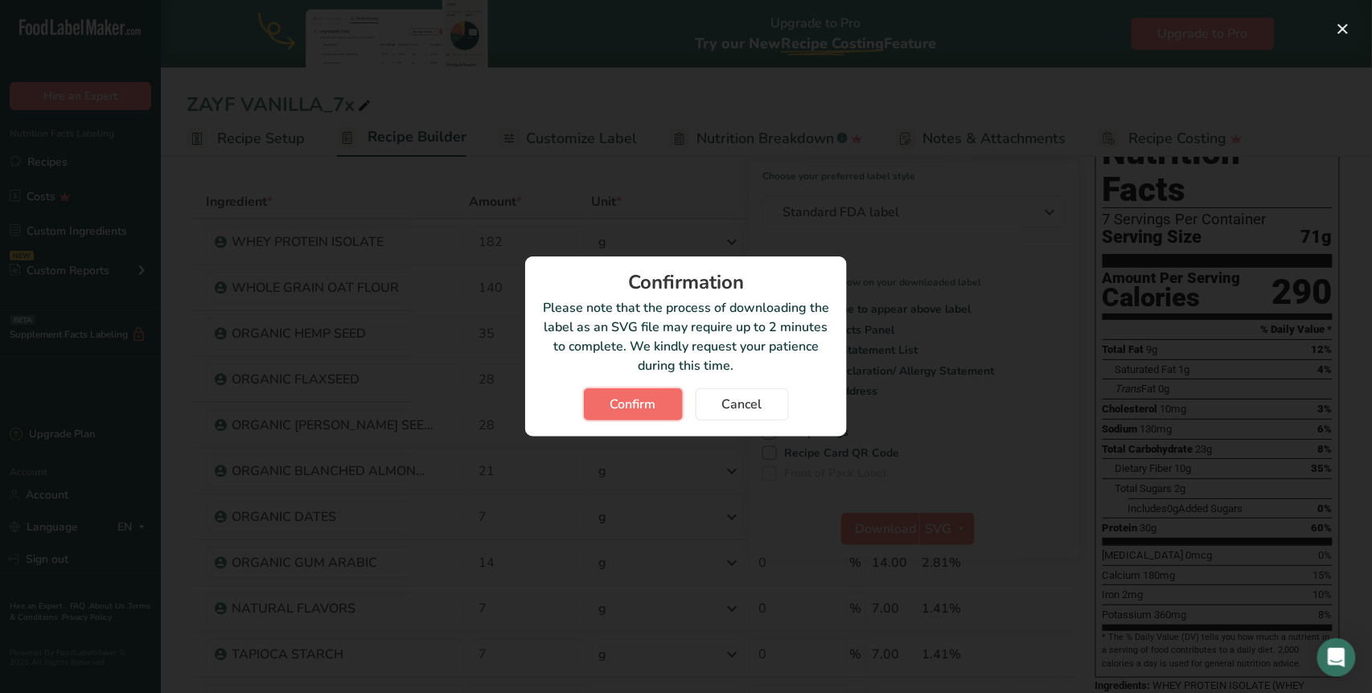
click at [620, 404] on span "Confirm" at bounding box center [633, 404] width 46 height 19
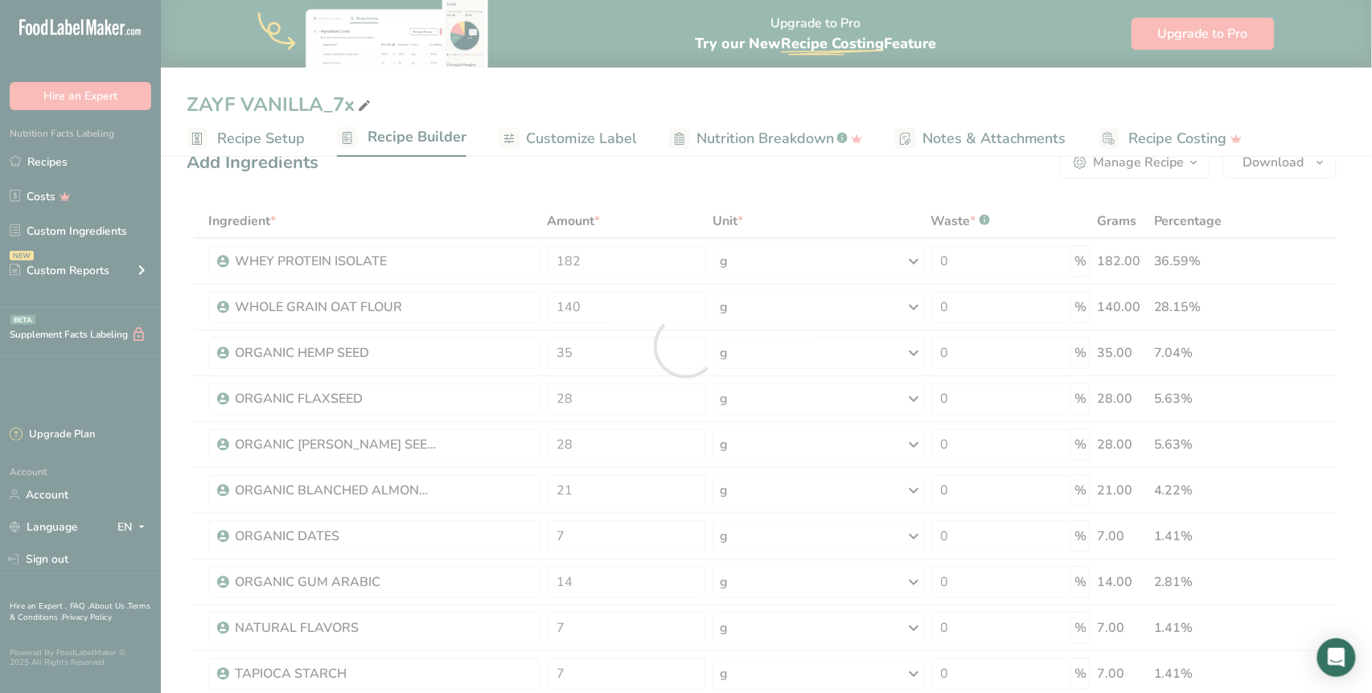
scroll to position [0, 0]
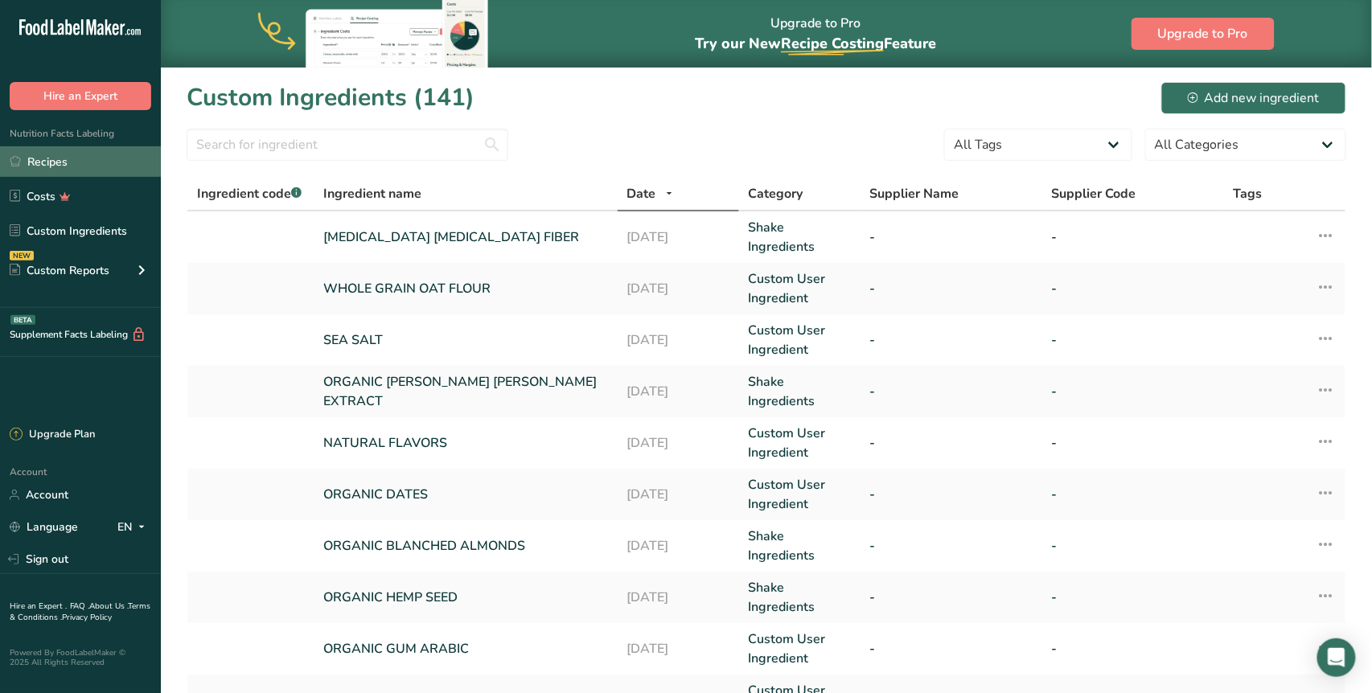
click at [55, 165] on link "Recipes" at bounding box center [80, 161] width 161 height 31
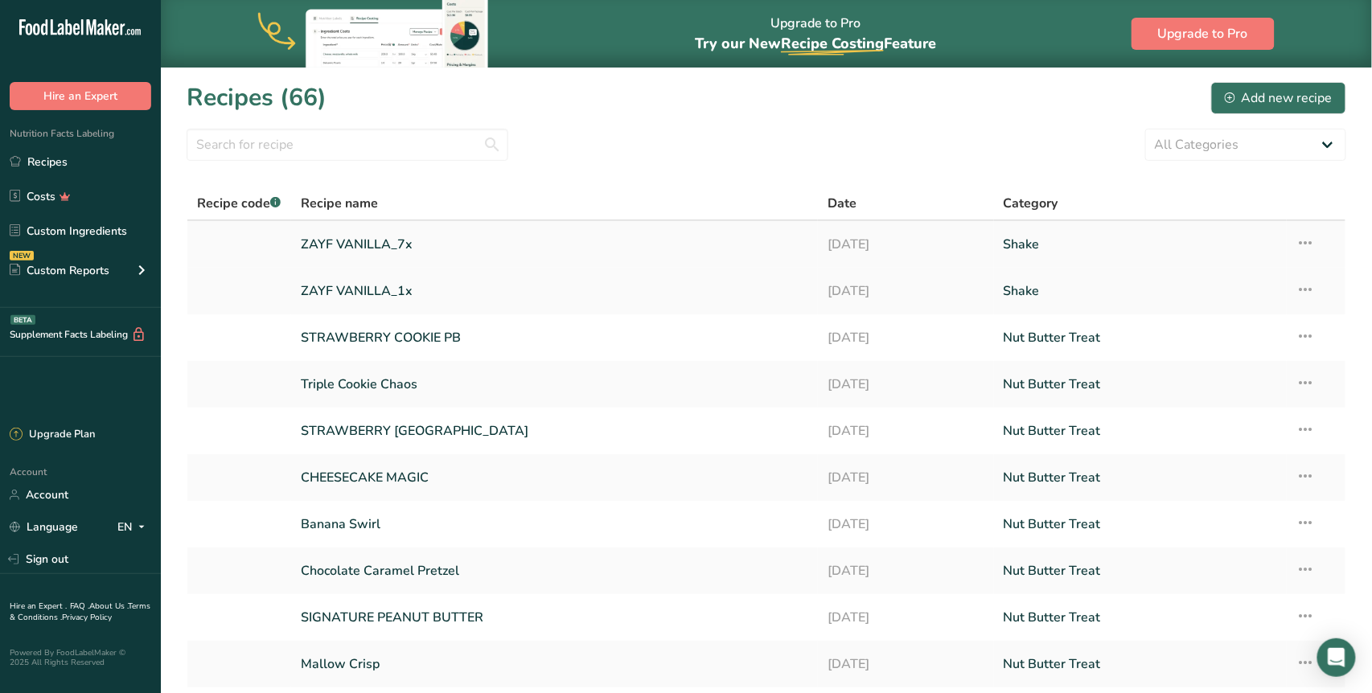
click at [1302, 240] on icon at bounding box center [1305, 242] width 19 height 29
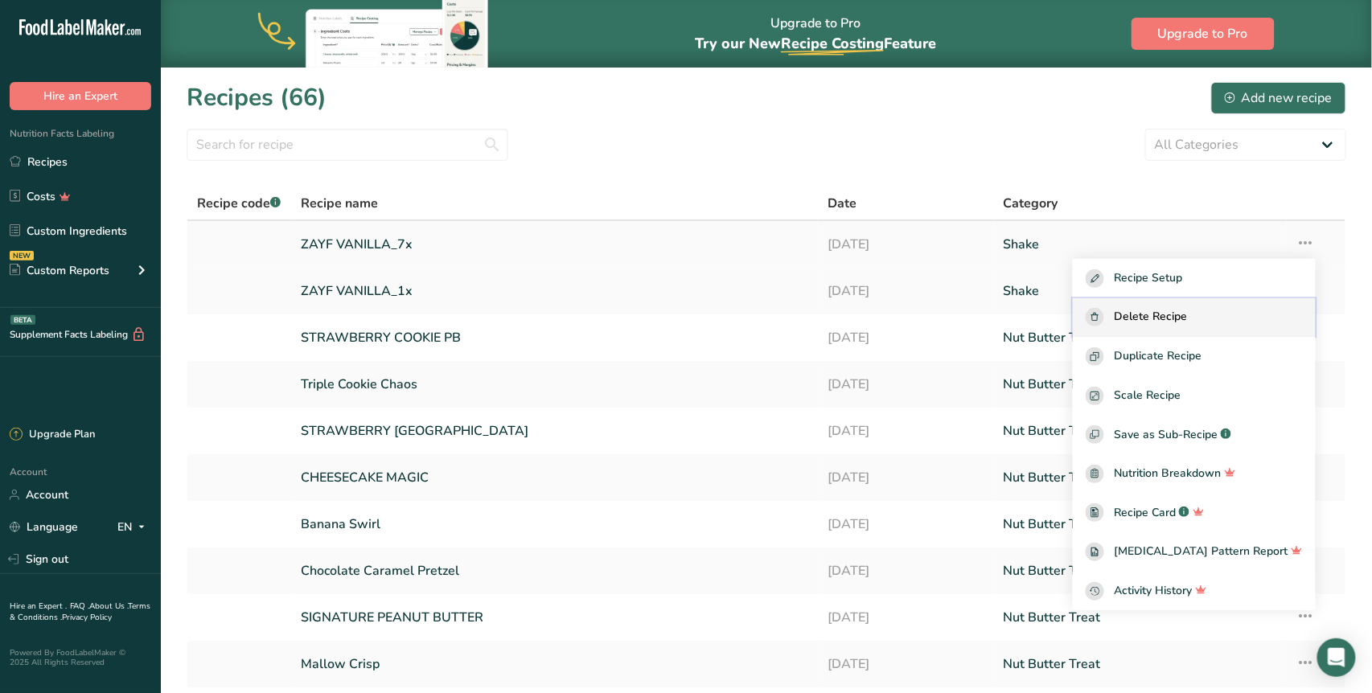
click at [1187, 316] on span "Delete Recipe" at bounding box center [1149, 317] width 73 height 18
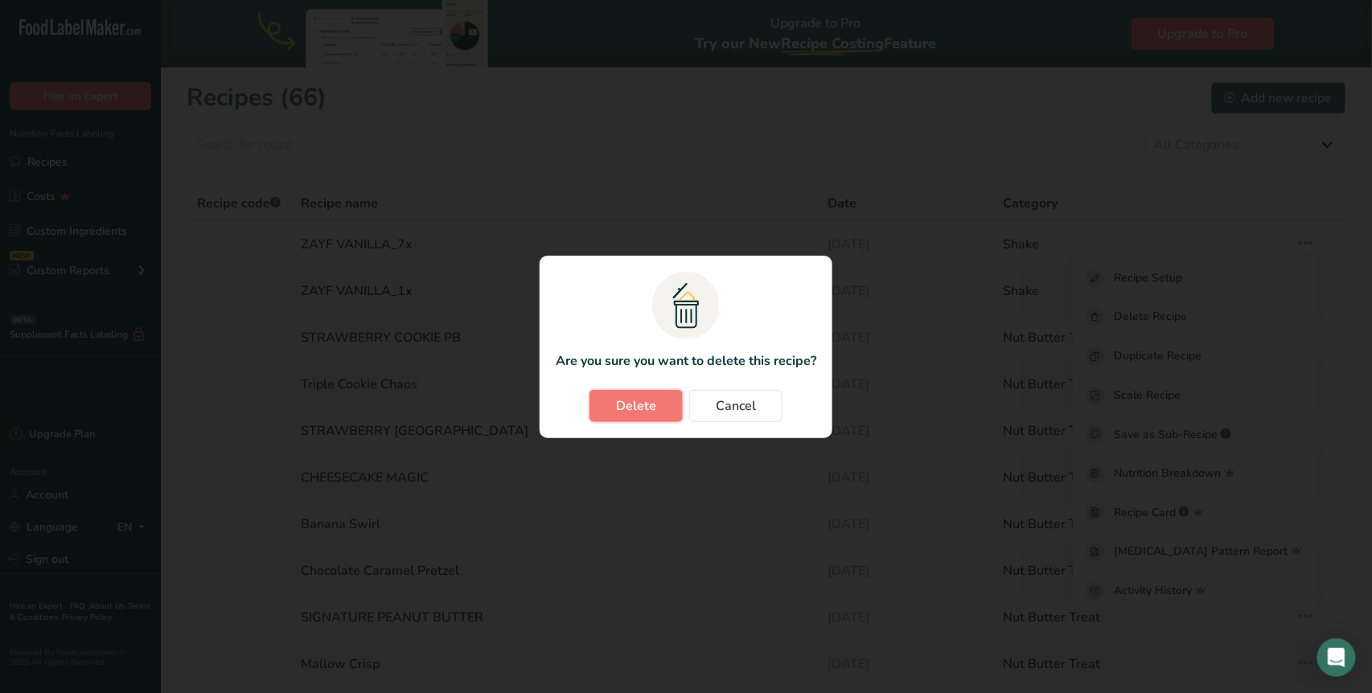
click at [650, 410] on span "Delete" at bounding box center [636, 405] width 40 height 19
